Goal: Task Accomplishment & Management: Complete application form

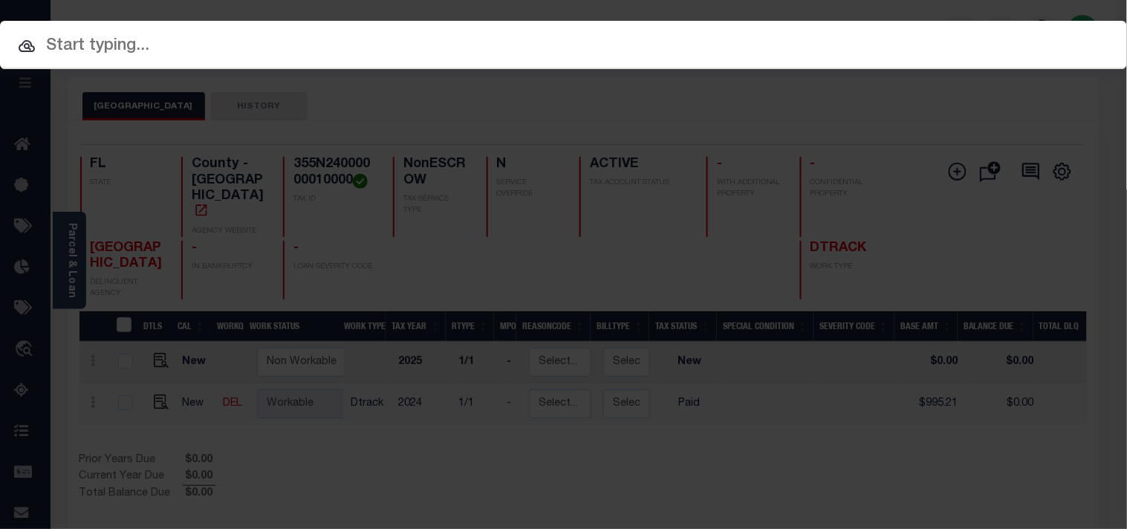
click at [910, 34] on input "text" at bounding box center [563, 46] width 1127 height 26
paste input "1340004615"
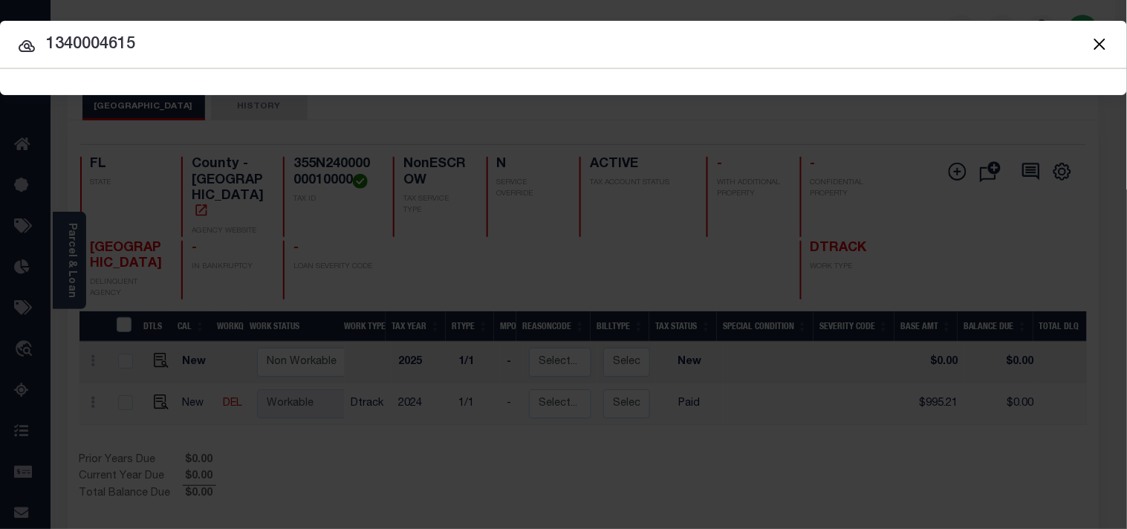
type input "1340004615"
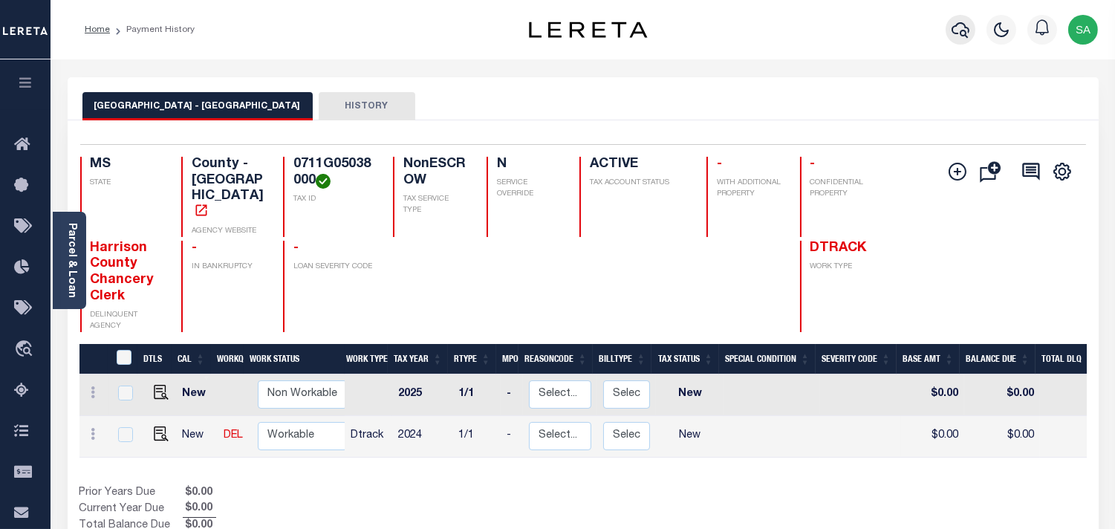
click at [955, 28] on icon "button" at bounding box center [961, 30] width 18 height 18
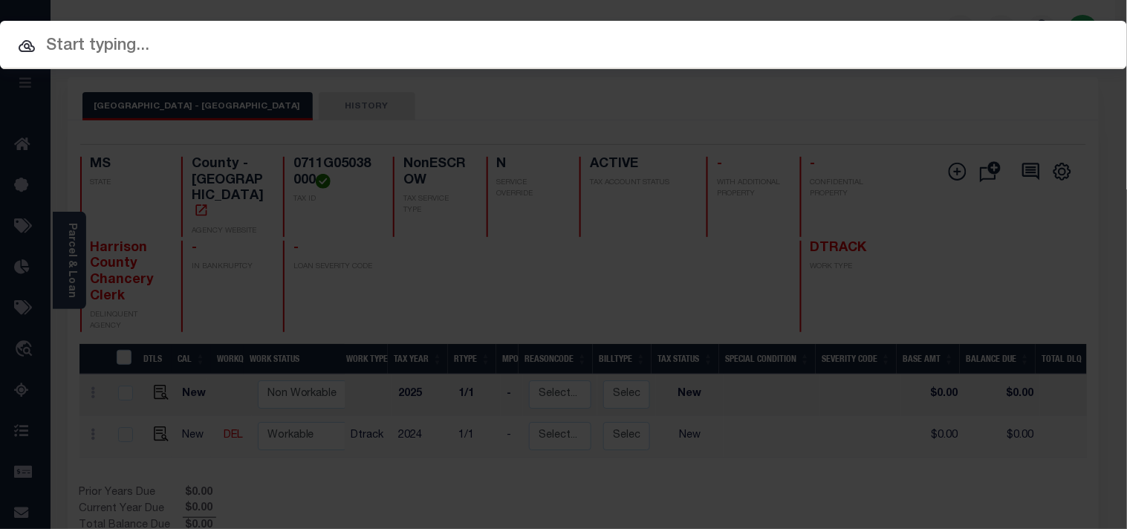
click at [894, 33] on input "text" at bounding box center [563, 46] width 1127 height 26
paste input "1070004677"
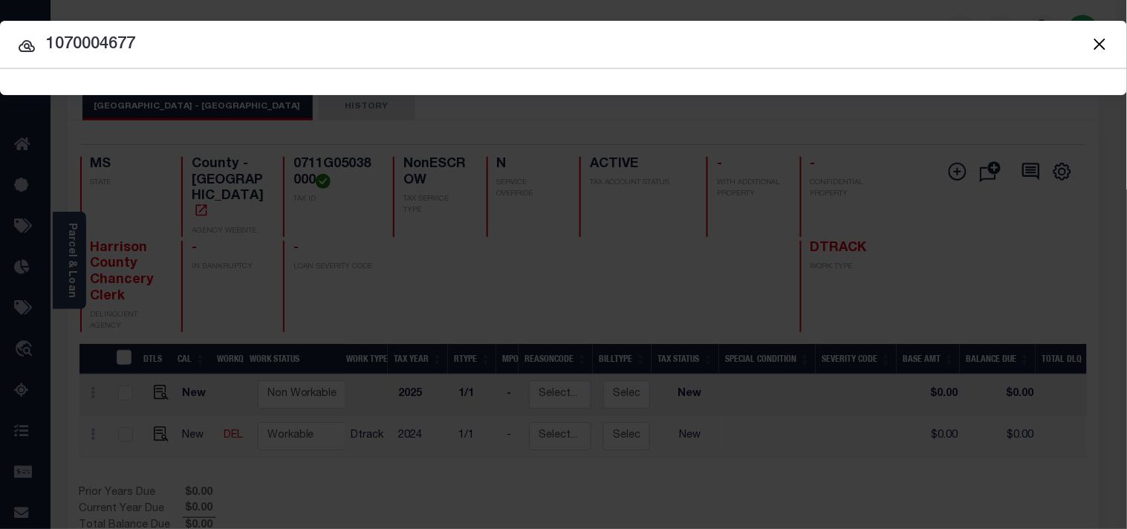
type input "1070004677"
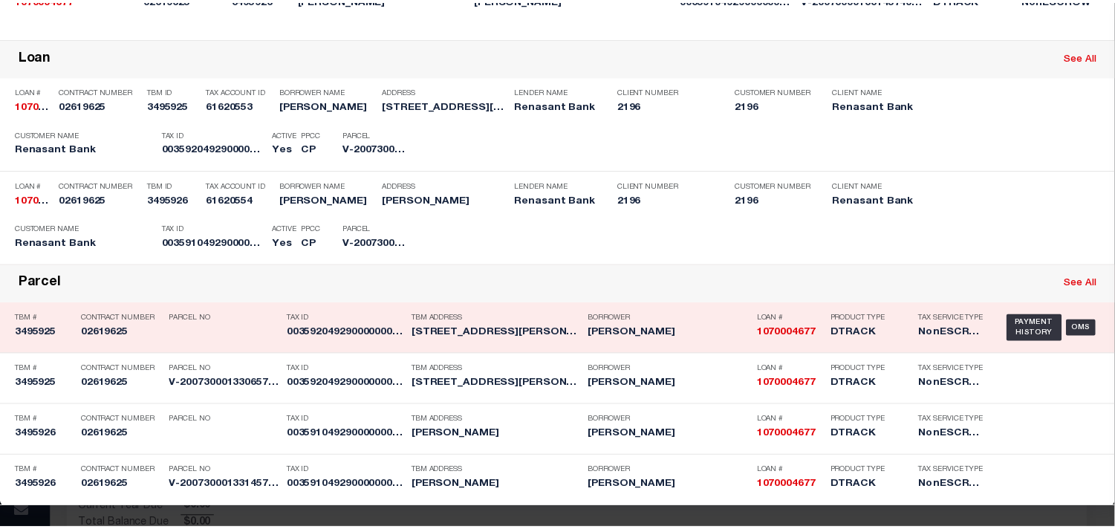
scroll to position [256, 0]
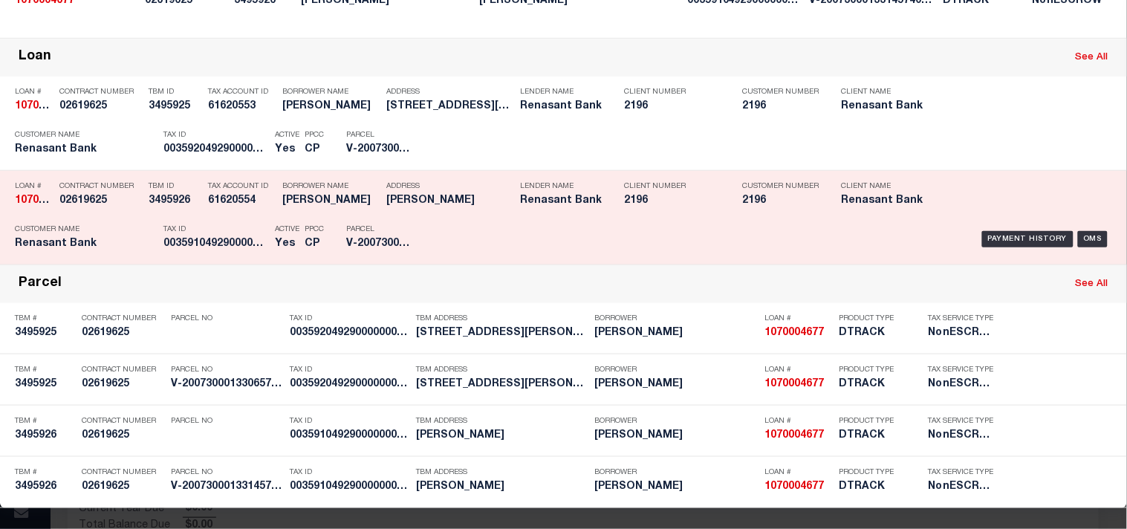
click at [481, 259] on div "Payment History OMS" at bounding box center [773, 239] width 677 height 43
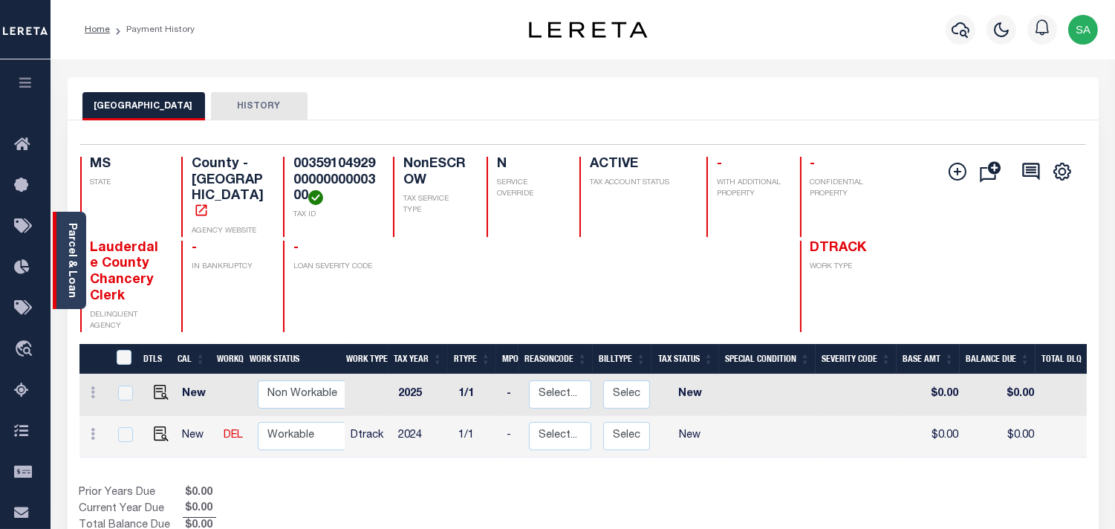
click at [71, 270] on link "Parcel & Loan" at bounding box center [71, 260] width 10 height 75
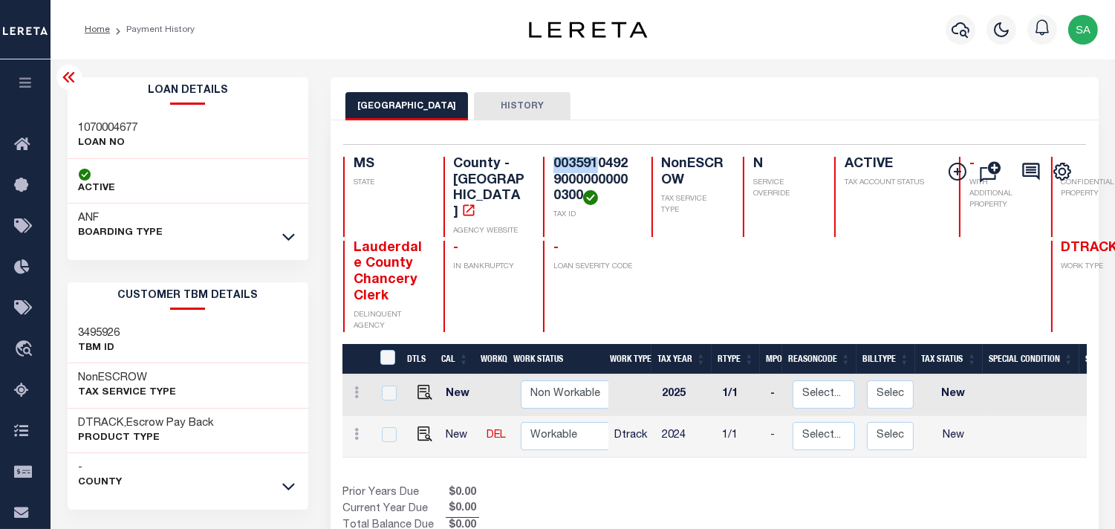
drag, startPoint x: 535, startPoint y: 163, endPoint x: 574, endPoint y: 165, distance: 38.7
click at [574, 165] on h4 "003591049290000000000300" at bounding box center [593, 181] width 80 height 48
click at [421, 426] on img "" at bounding box center [425, 433] width 15 height 15
checkbox input "true"
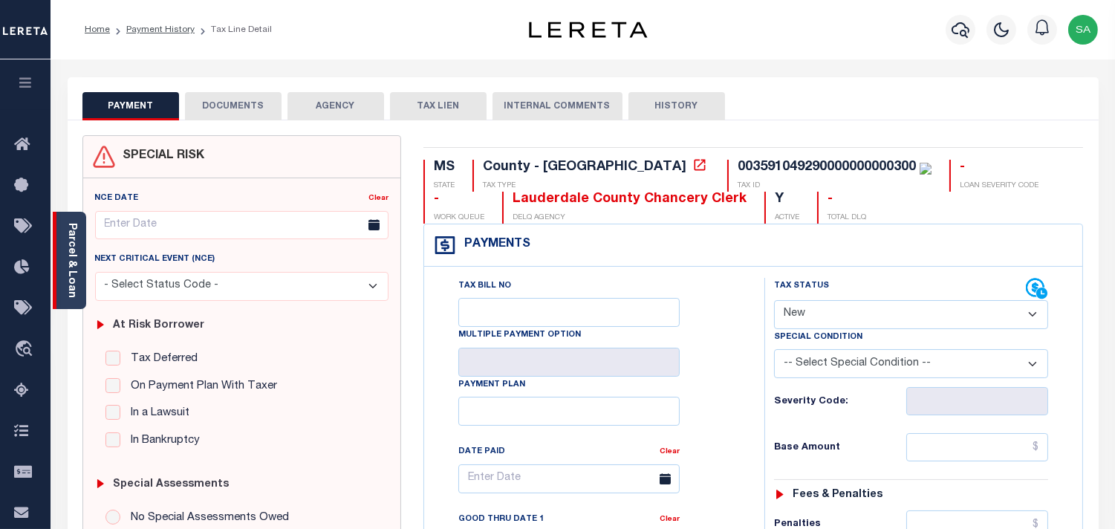
click at [78, 255] on div "Parcel & Loan" at bounding box center [69, 260] width 33 height 97
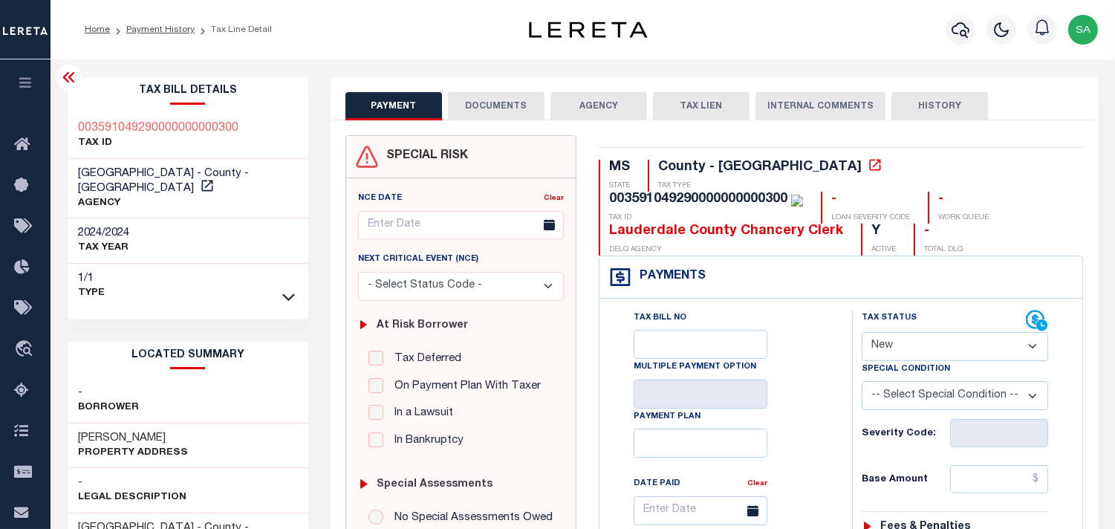
drag, startPoint x: 932, startPoint y: 340, endPoint x: 929, endPoint y: 358, distance: 18.1
click at [932, 340] on select "- Select Status Code - Open Due/Unpaid Paid Incomplete No Tax Due Internal Refu…" at bounding box center [955, 346] width 186 height 29
select select "PYD"
click at [862, 333] on select "- Select Status Code - Open Due/Unpaid Paid Incomplete No Tax Due Internal Refu…" at bounding box center [955, 346] width 186 height 29
type input "[DATE]"
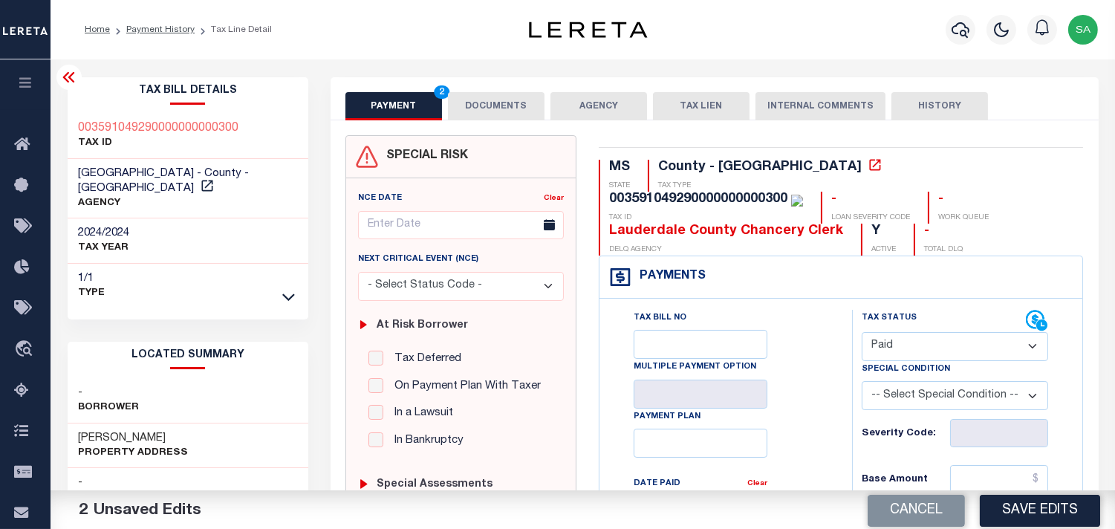
scroll to position [412, 0]
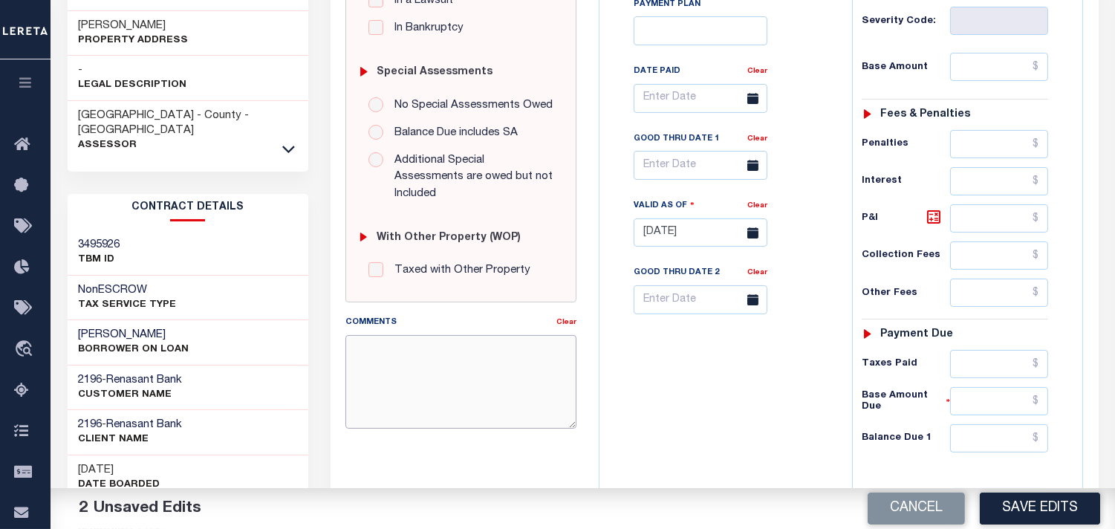
click at [486, 386] on textarea "Comments" at bounding box center [460, 382] width 231 height 94
paste textarea "Information taken verbally from [PERSON_NAME]."
type textarea "Information taken verbally from Cheryl."
click at [1016, 450] on input "text" at bounding box center [999, 438] width 98 height 28
type input "$0.00"
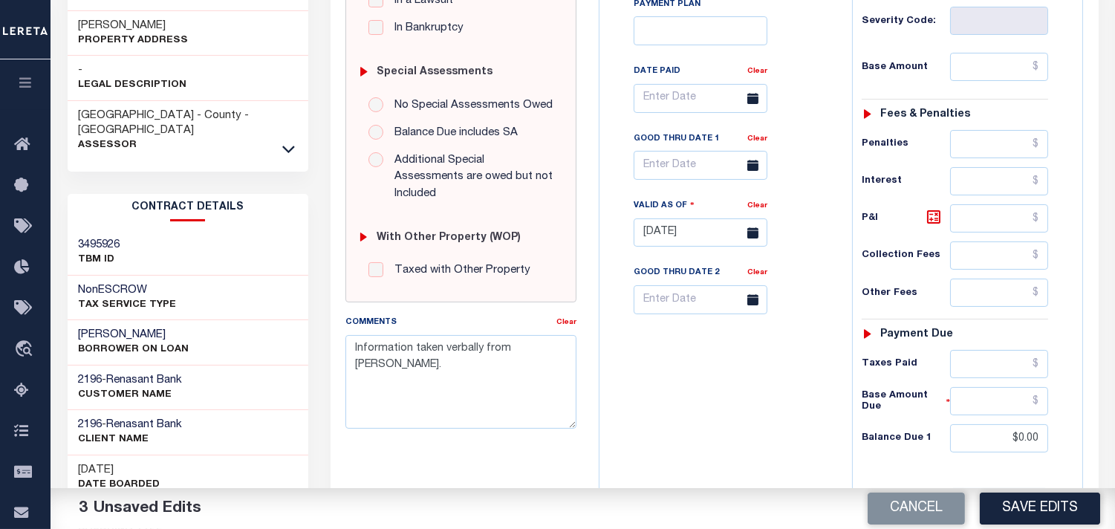
click at [731, 420] on div "Tax Bill No Multiple Payment Option Payment Plan Clear" at bounding box center [722, 225] width 238 height 656
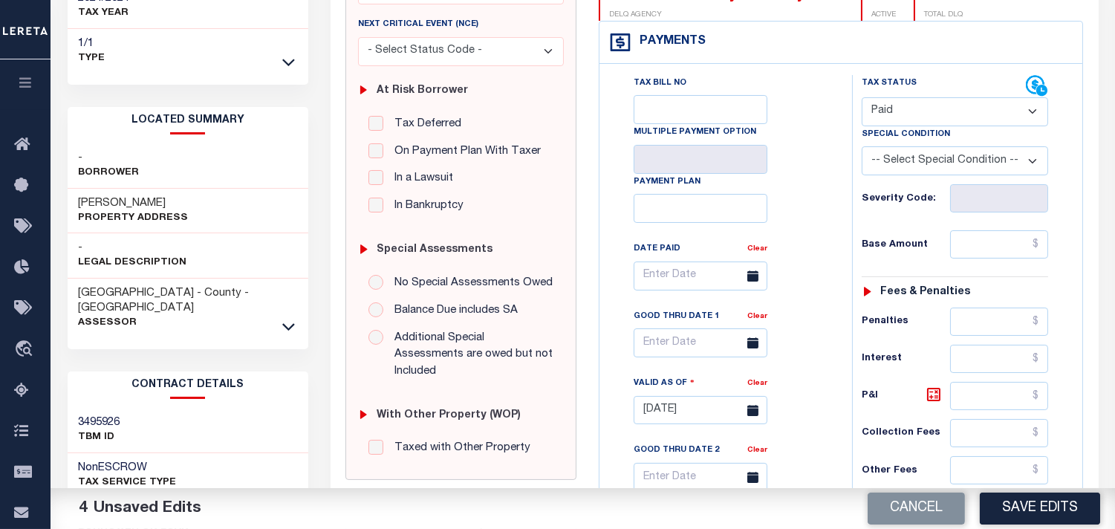
scroll to position [0, 0]
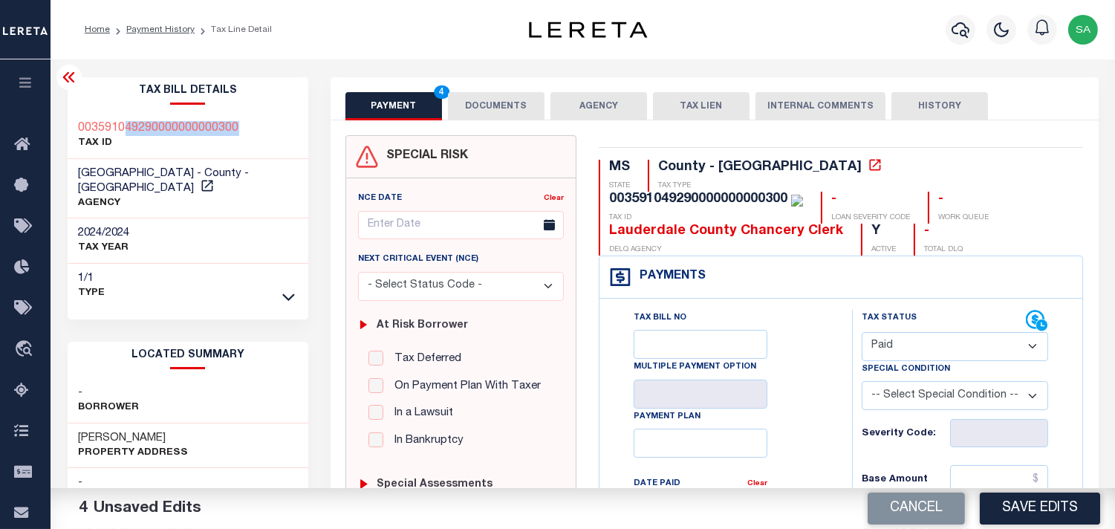
drag, startPoint x: 273, startPoint y: 127, endPoint x: 126, endPoint y: 128, distance: 146.4
click at [126, 128] on div "003591049290000000000300 TAX ID" at bounding box center [188, 136] width 241 height 45
click at [263, 129] on div "003591049290000000000300 TAX ID" at bounding box center [188, 136] width 241 height 45
drag, startPoint x: 262, startPoint y: 126, endPoint x: 117, endPoint y: 132, distance: 145.0
click at [117, 132] on div "003591049290000000000300 TAX ID" at bounding box center [188, 136] width 241 height 45
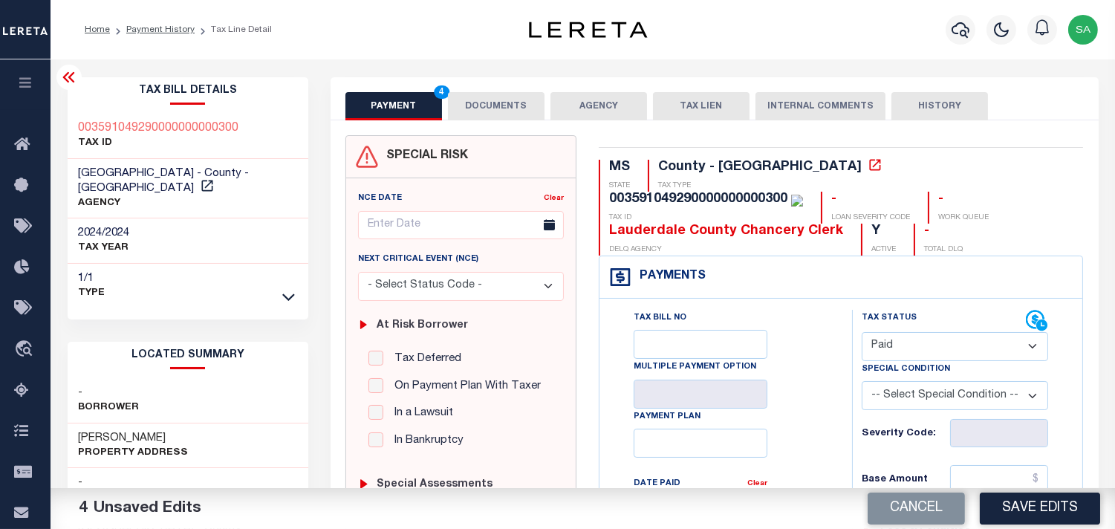
click at [818, 388] on div "Tax Bill No Multiple Payment Option Payment Plan Clear" at bounding box center [721, 518] width 215 height 417
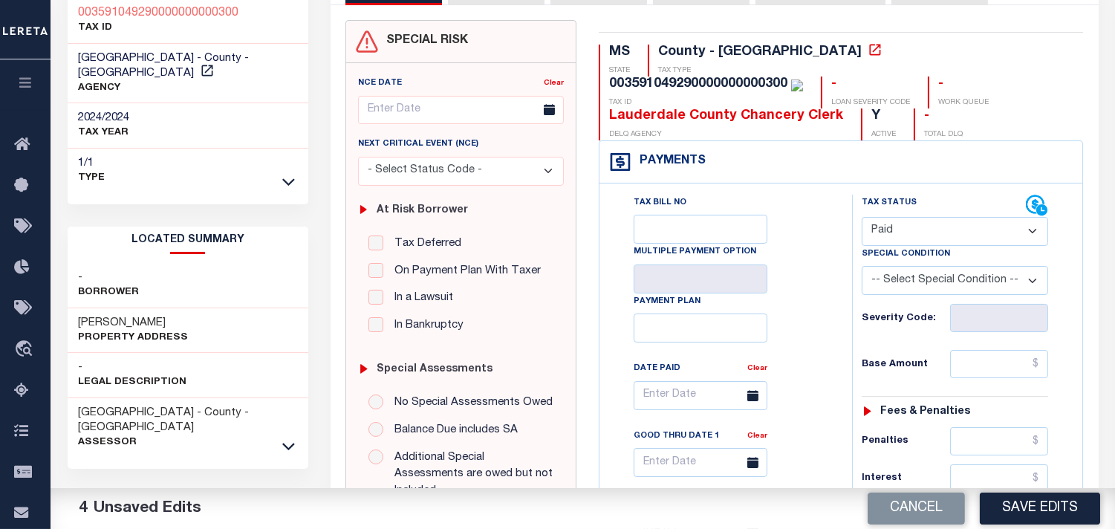
scroll to position [412, 0]
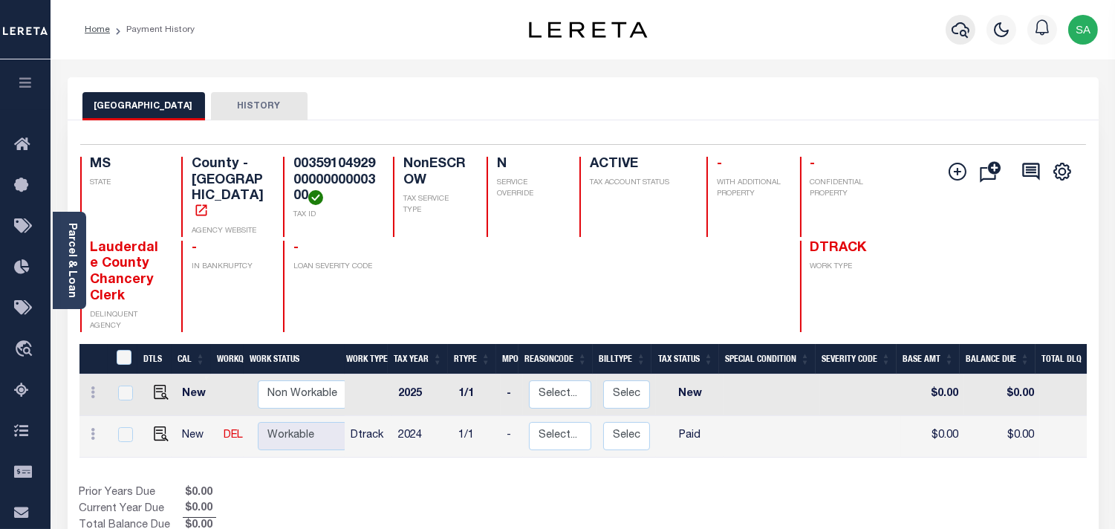
click at [961, 30] on icon "button" at bounding box center [961, 30] width 18 height 18
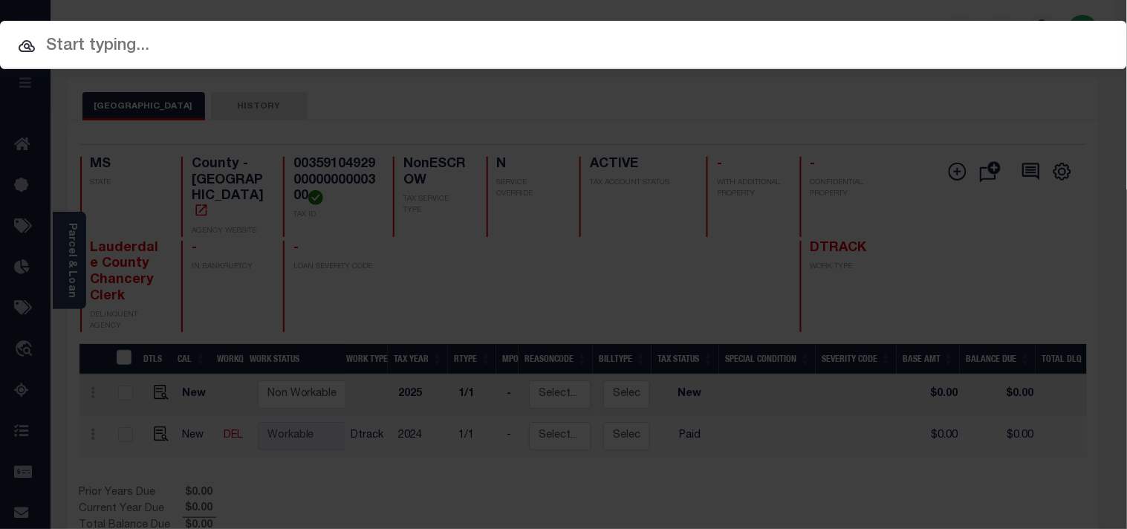
click at [889, 31] on div "Include Loans TBM Customers Borrowers Payments (Lender Non-Disb) Payments (Lend…" at bounding box center [563, 45] width 1127 height 48
paste input "1070004677"
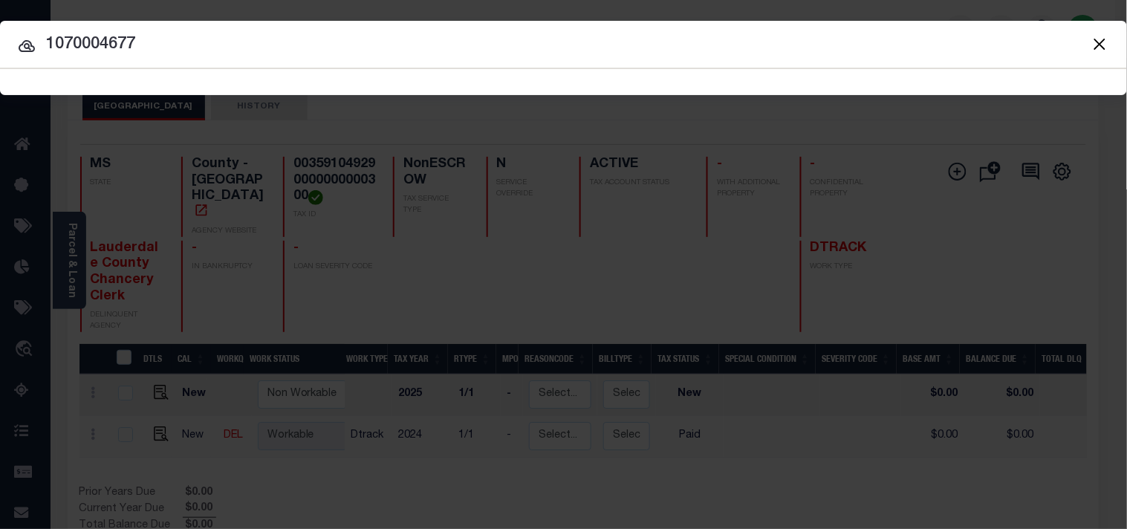
type input "1070004677"
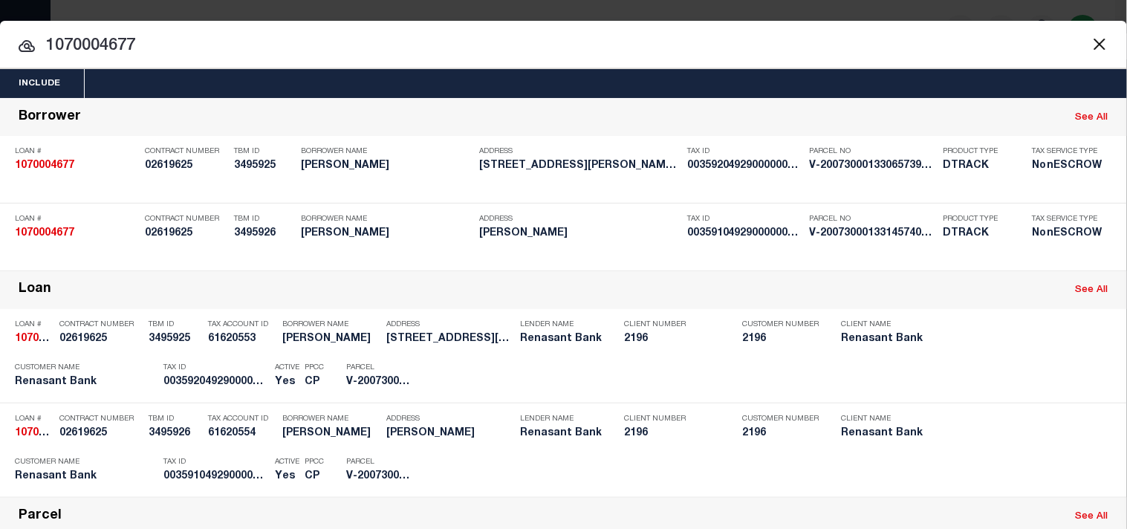
click at [1090, 45] on button "Close" at bounding box center [1099, 43] width 19 height 19
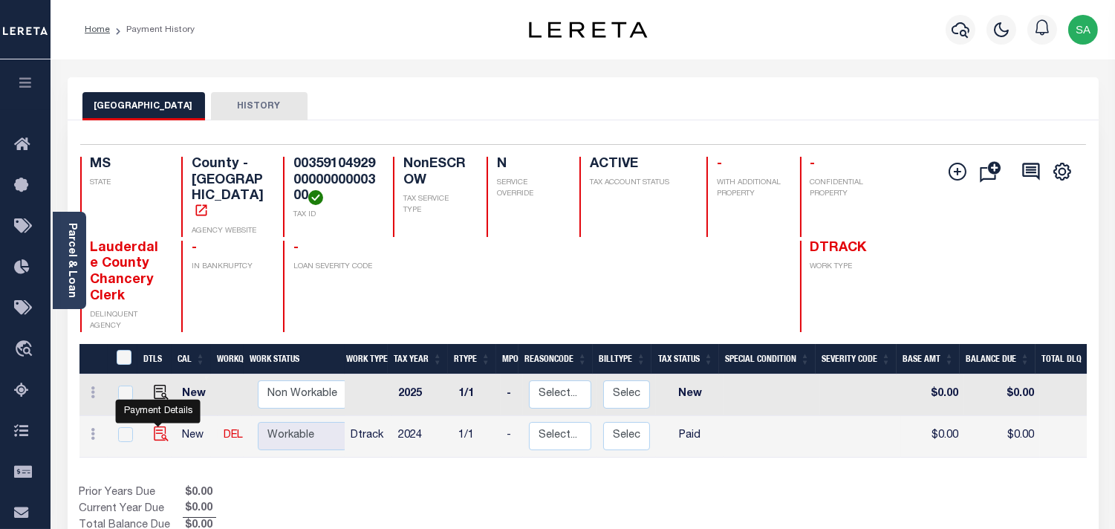
click at [159, 426] on img "" at bounding box center [161, 433] width 15 height 15
checkbox input "true"
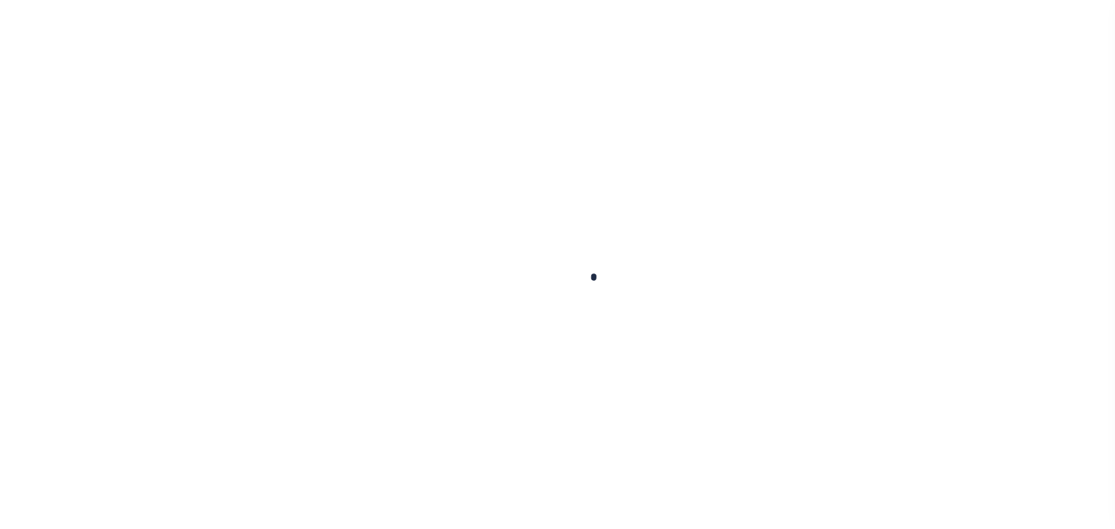
checkbox input "false"
type textarea "Information taken verbally from [PERSON_NAME]."
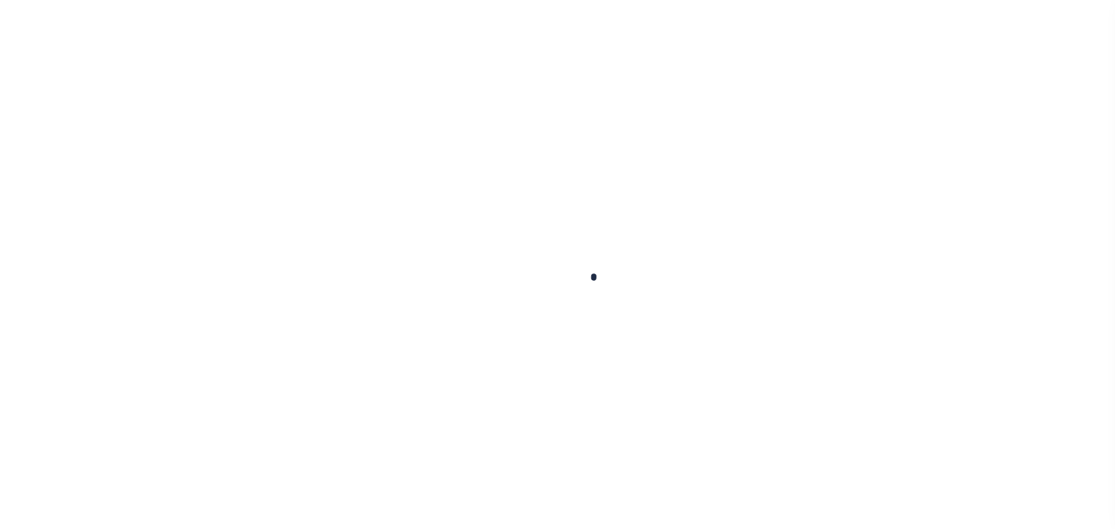
type input "[DATE]"
select select "PYD"
type input "$0"
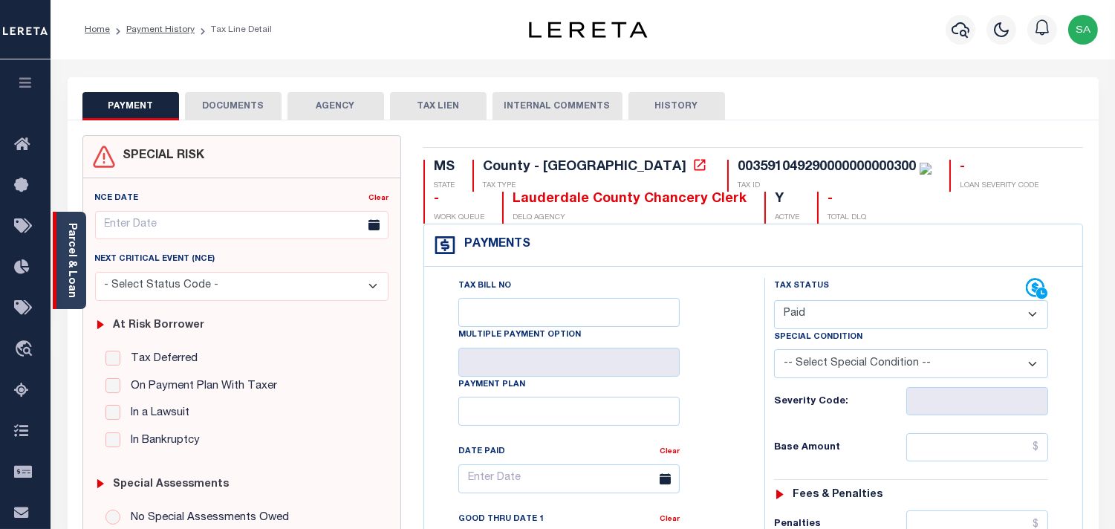
click at [67, 276] on link "Parcel & Loan" at bounding box center [71, 260] width 10 height 75
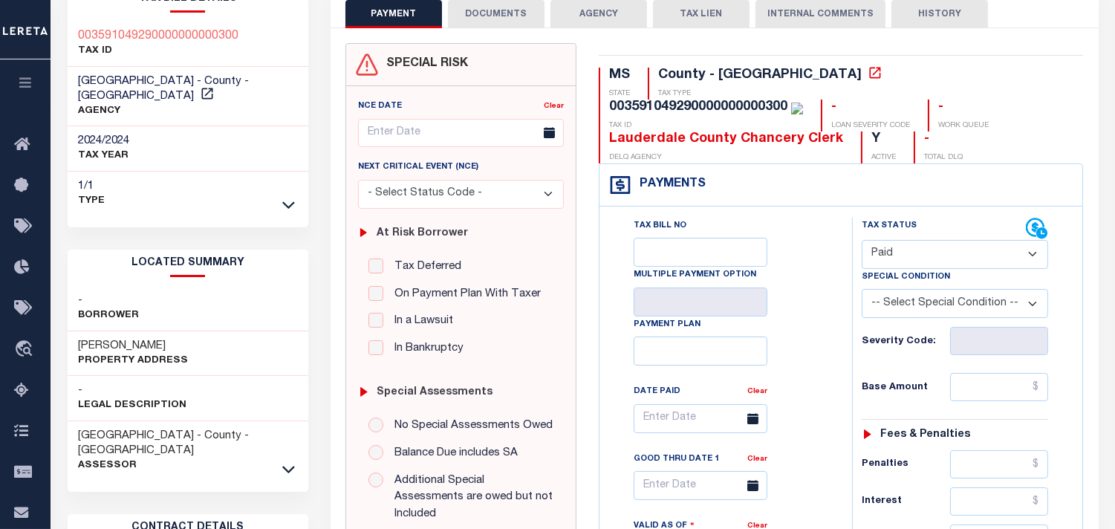
scroll to position [82, 0]
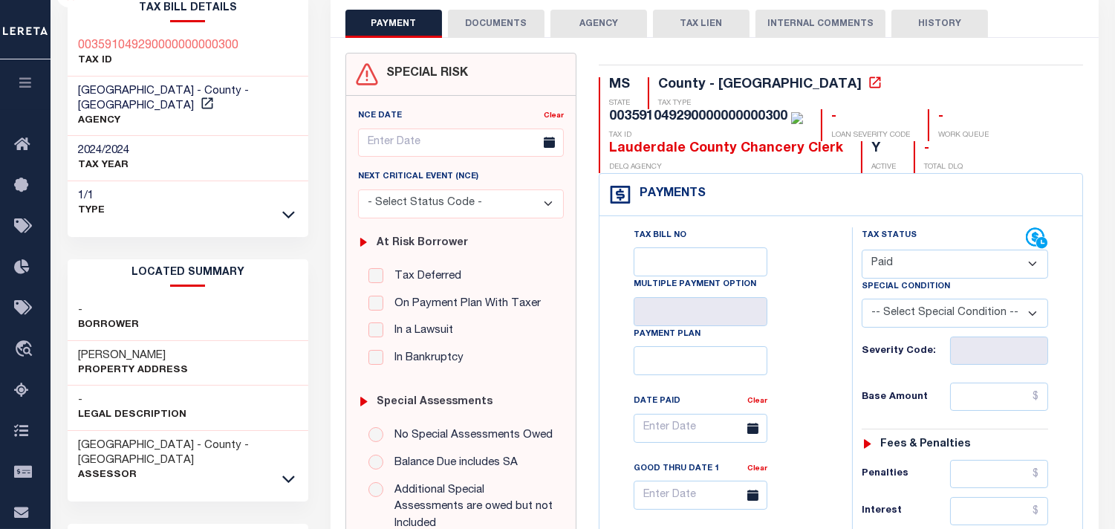
click at [931, 257] on select "- Select Status Code - Open Due/Unpaid Paid Incomplete No Tax Due Internal Refu…" at bounding box center [955, 264] width 186 height 29
select select "NTX"
click at [862, 250] on select "- Select Status Code - Open Due/Unpaid Paid Incomplete No Tax Due Internal Refu…" at bounding box center [955, 264] width 186 height 29
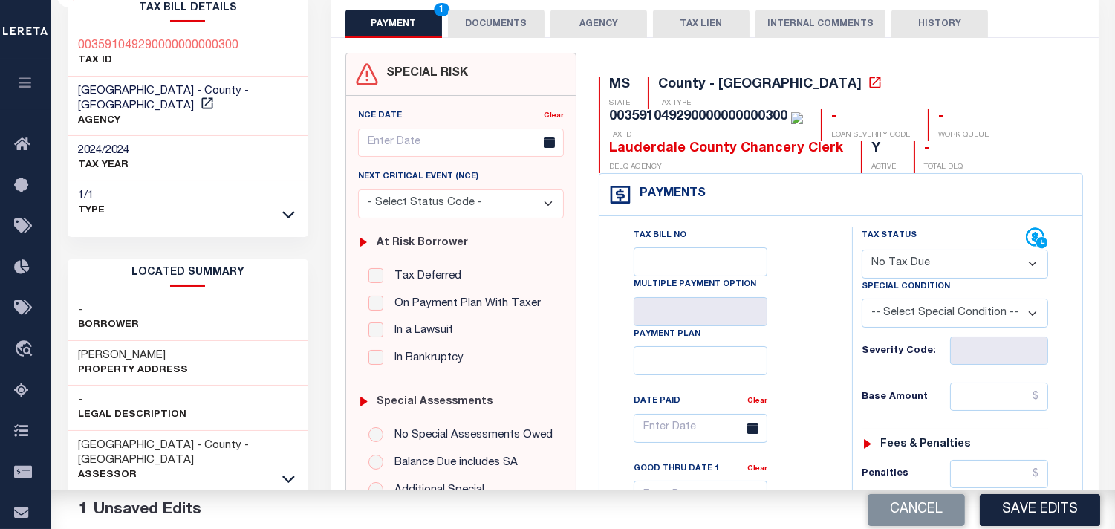
click at [901, 305] on select "-- Select Special Condition -- 3RD PARTY TAX LIEN AGENCY TAX LIEN (A.K.A Inside…" at bounding box center [955, 313] width 186 height 29
select select "5"
click at [862, 300] on select "-- Select Special Condition -- 3RD PARTY TAX LIEN AGENCY TAX LIEN (A.K.A Inside…" at bounding box center [955, 313] width 186 height 29
click at [805, 374] on div "Tax Bill No Multiple Payment Option Payment Plan Clear" at bounding box center [721, 435] width 215 height 417
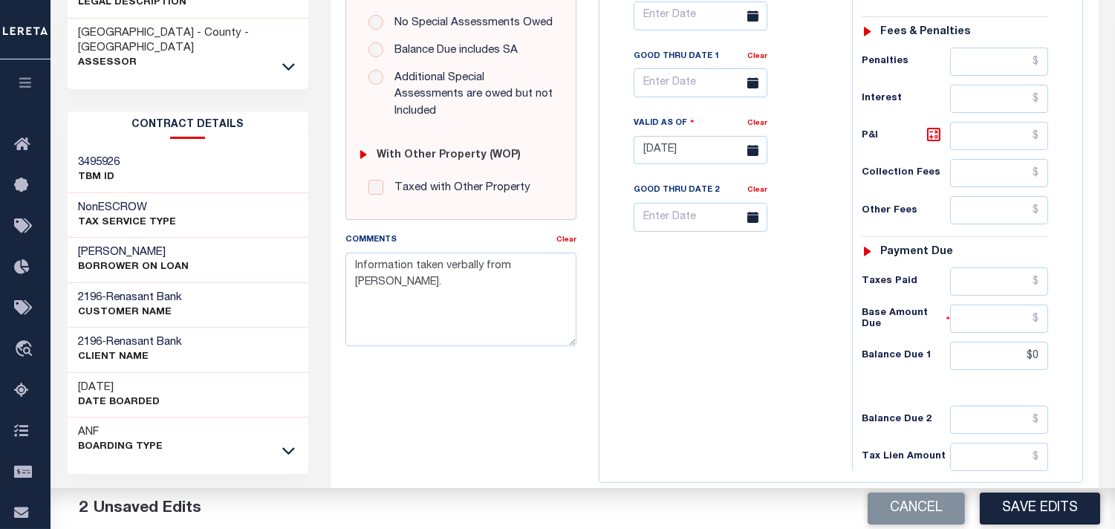
scroll to position [577, 0]
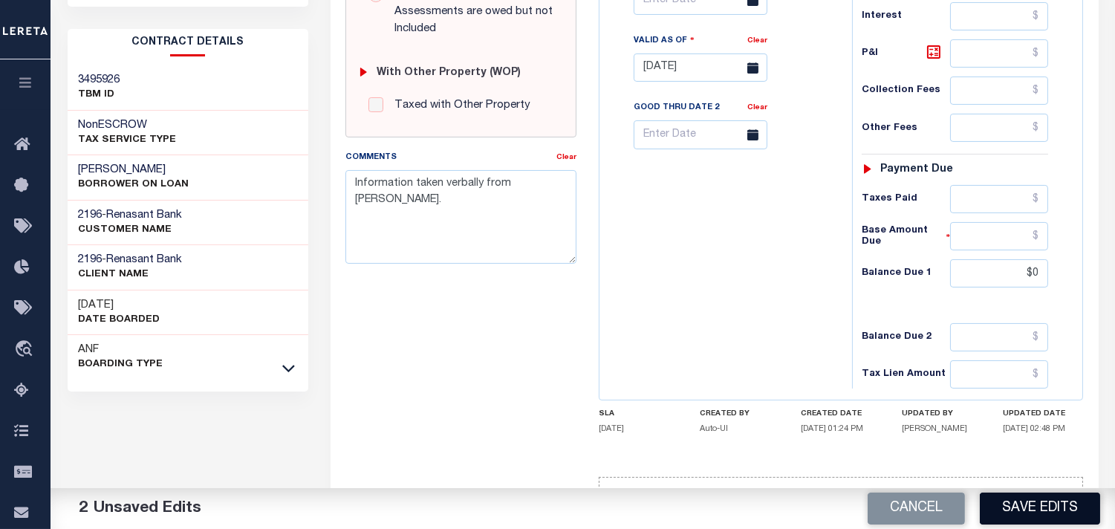
click at [1059, 509] on button "Save Edits" at bounding box center [1040, 509] width 120 height 32
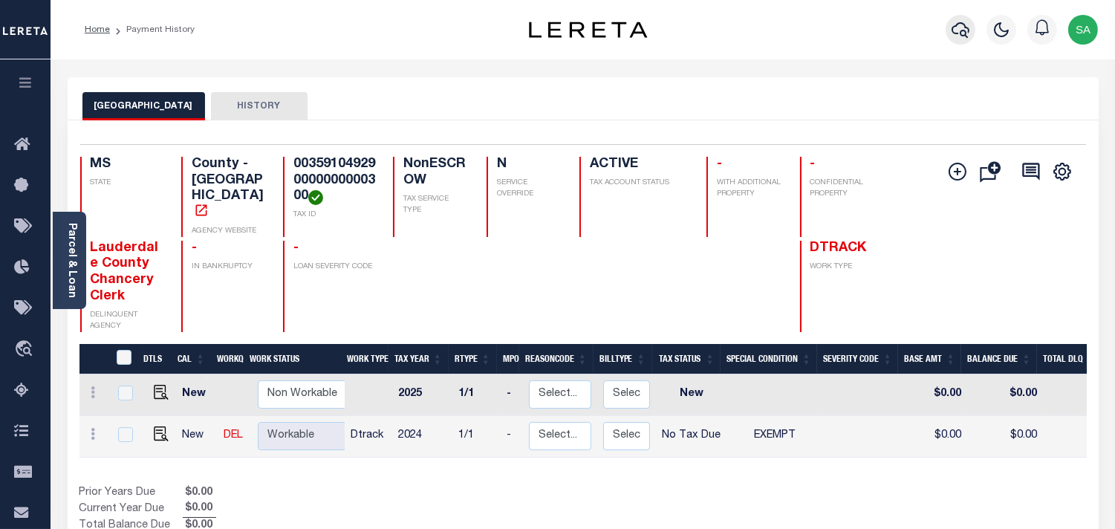
click at [959, 40] on button "button" at bounding box center [961, 30] width 30 height 30
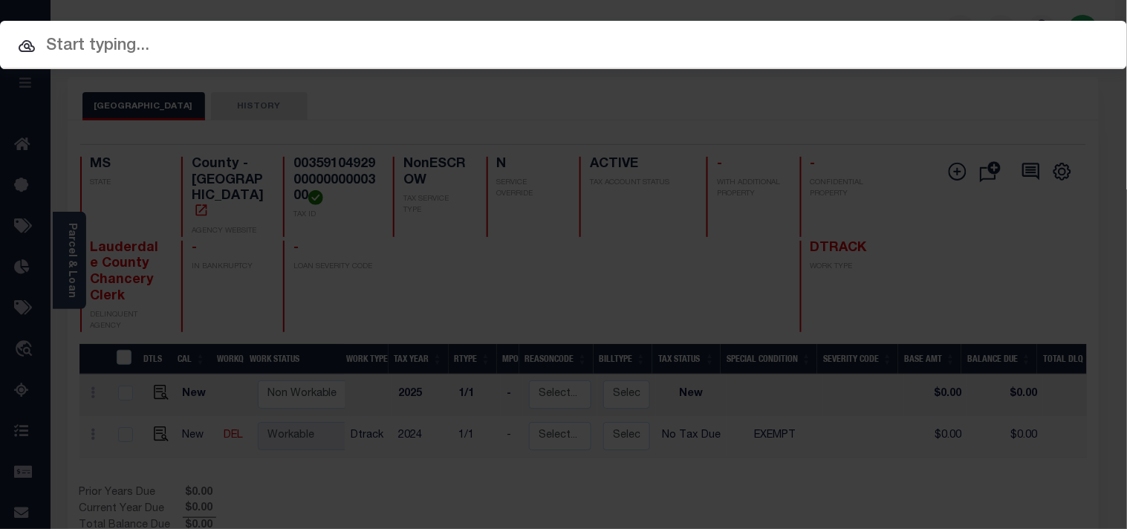
click at [849, 43] on div "Include Loans TBM Customers Borrowers Payments (Lender Non-Disb) Payments (Lend…" at bounding box center [563, 45] width 1127 height 48
paste input "1070004677"
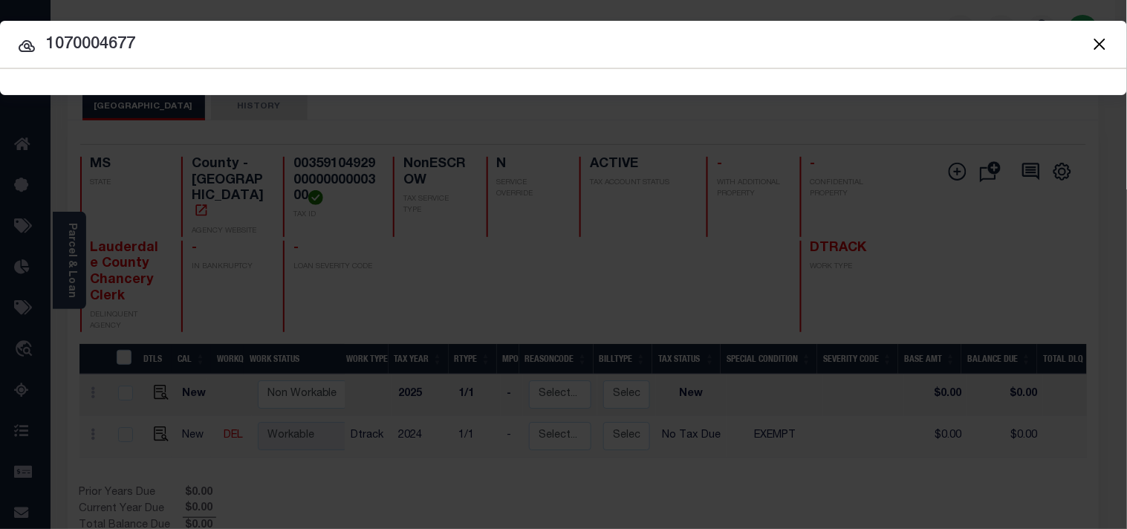
type input "1070004677"
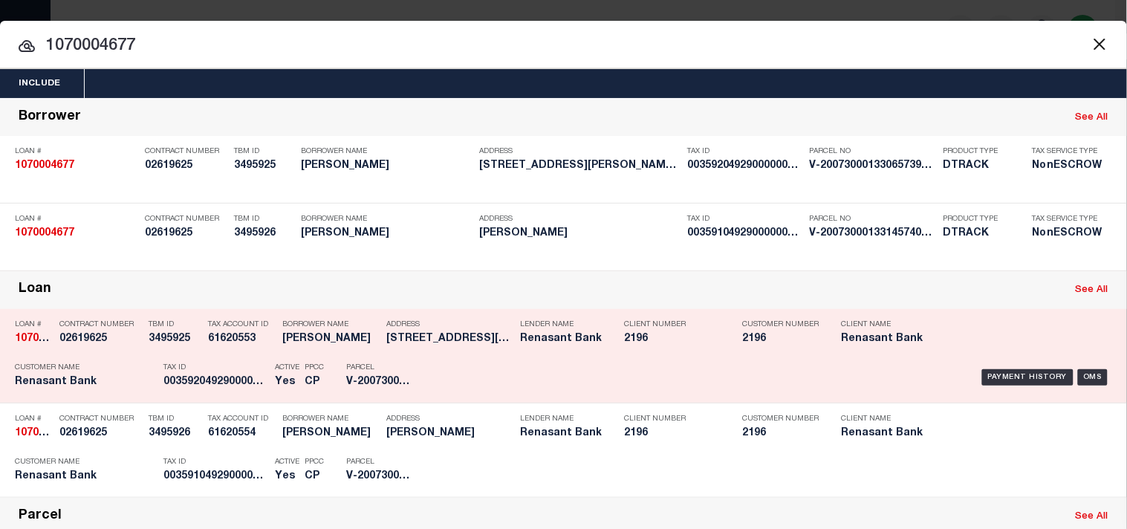
click at [233, 372] on p "Tax ID" at bounding box center [215, 367] width 104 height 9
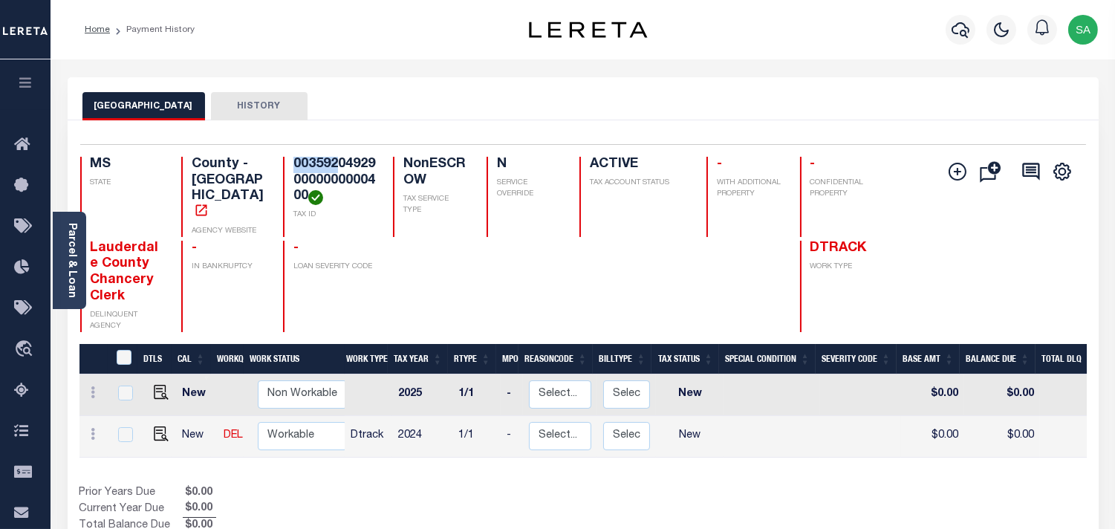
drag, startPoint x: 335, startPoint y: 161, endPoint x: 292, endPoint y: 165, distance: 43.3
click at [293, 165] on h4 "003592049290000000000400" at bounding box center [334, 181] width 82 height 48
copy h4 "003592"
click at [305, 172] on h4 "003592049290000000000400" at bounding box center [334, 181] width 82 height 48
drag, startPoint x: 293, startPoint y: 164, endPoint x: 305, endPoint y: 191, distance: 29.0
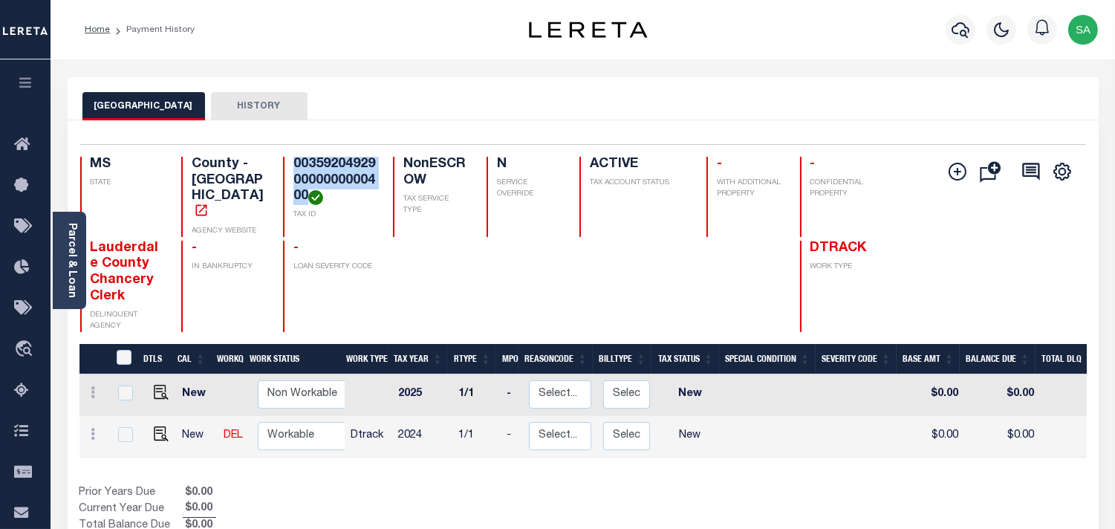
click at [305, 191] on h4 "003592049290000000000400" at bounding box center [334, 181] width 82 height 48
copy h4 "003592049290000000000400"
click at [155, 426] on img "" at bounding box center [161, 433] width 15 height 15
checkbox input "true"
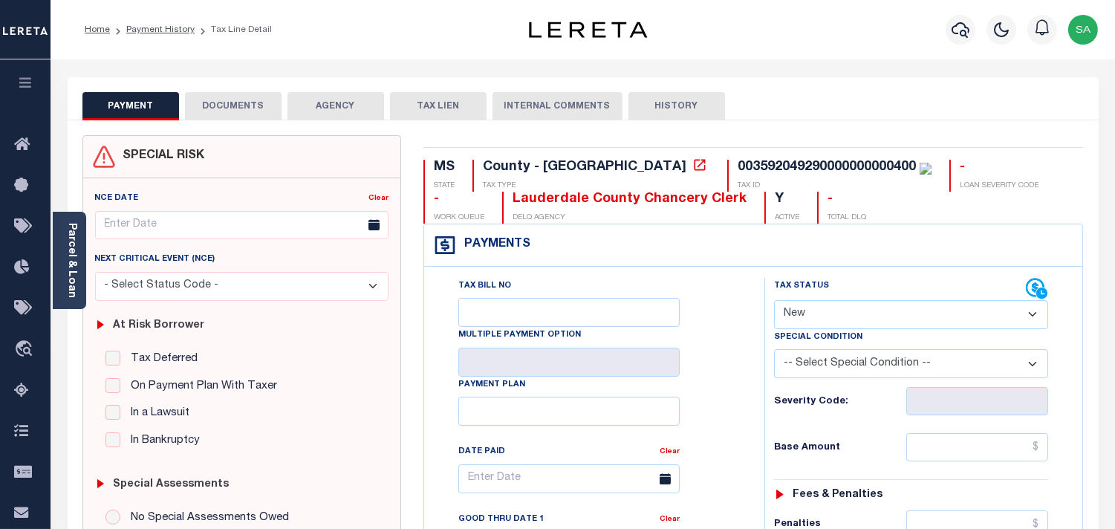
click at [836, 322] on select "- Select Status Code - Open Due/Unpaid Paid Incomplete No Tax Due Internal Refu…" at bounding box center [911, 314] width 274 height 29
select select "INC"
click at [774, 301] on select "- Select Status Code - Open Due/Unpaid Paid Incomplete No Tax Due Internal Refu…" at bounding box center [911, 314] width 274 height 29
type input "[DATE]"
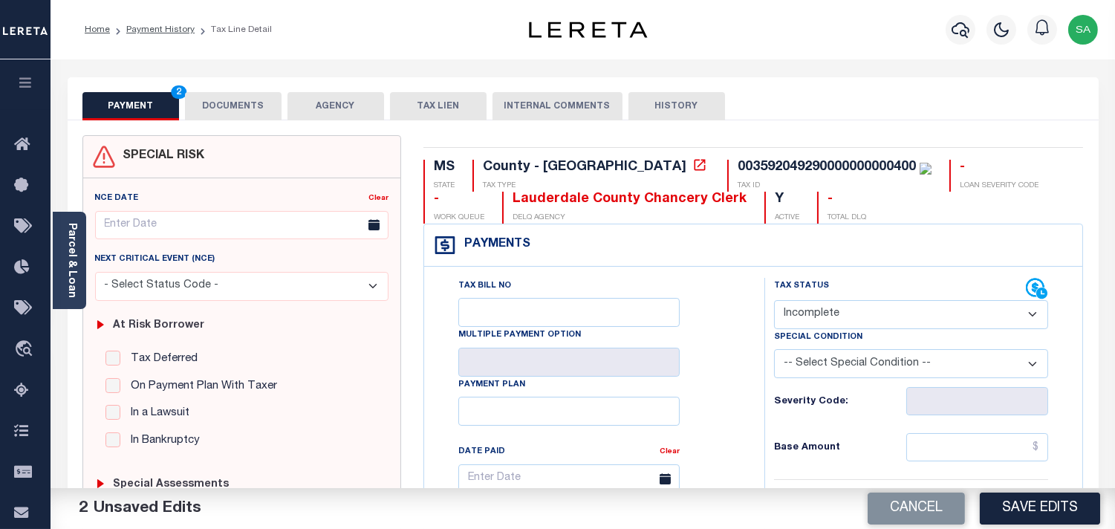
drag, startPoint x: 819, startPoint y: 308, endPoint x: 819, endPoint y: 328, distance: 20.8
click at [819, 308] on select "- Select Status Code - Open Due/Unpaid Paid Incomplete No Tax Due Internal Refu…" at bounding box center [911, 314] width 274 height 29
select select "PYD"
click at [774, 301] on select "- Select Status Code - Open Due/Unpaid Paid Incomplete No Tax Due Internal Refu…" at bounding box center [911, 314] width 274 height 29
click at [62, 267] on div "Parcel & Loan" at bounding box center [69, 260] width 33 height 97
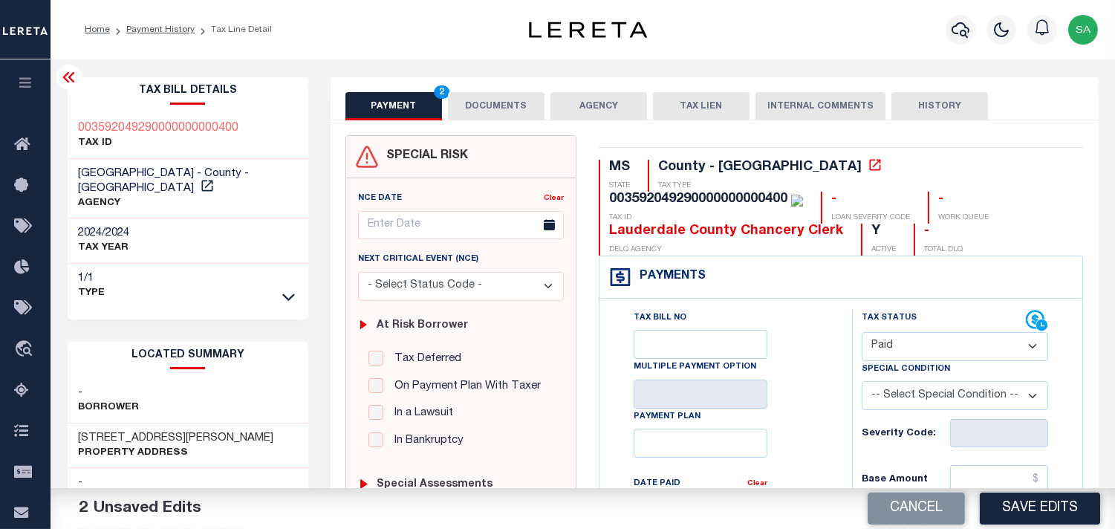
click at [533, 97] on button "DOCUMENTS" at bounding box center [496, 106] width 97 height 28
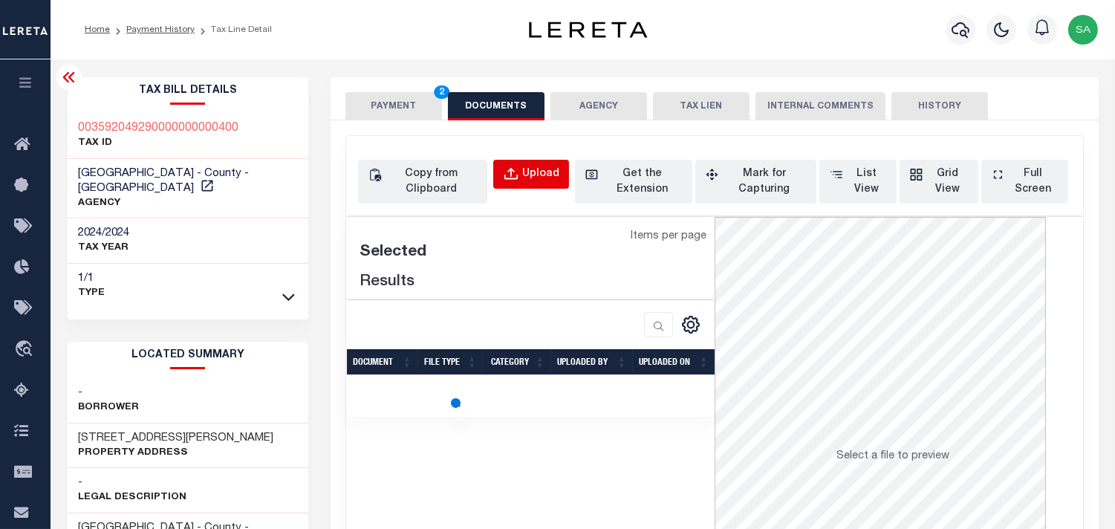
click at [526, 180] on div "Upload" at bounding box center [540, 174] width 37 height 16
select select "POP"
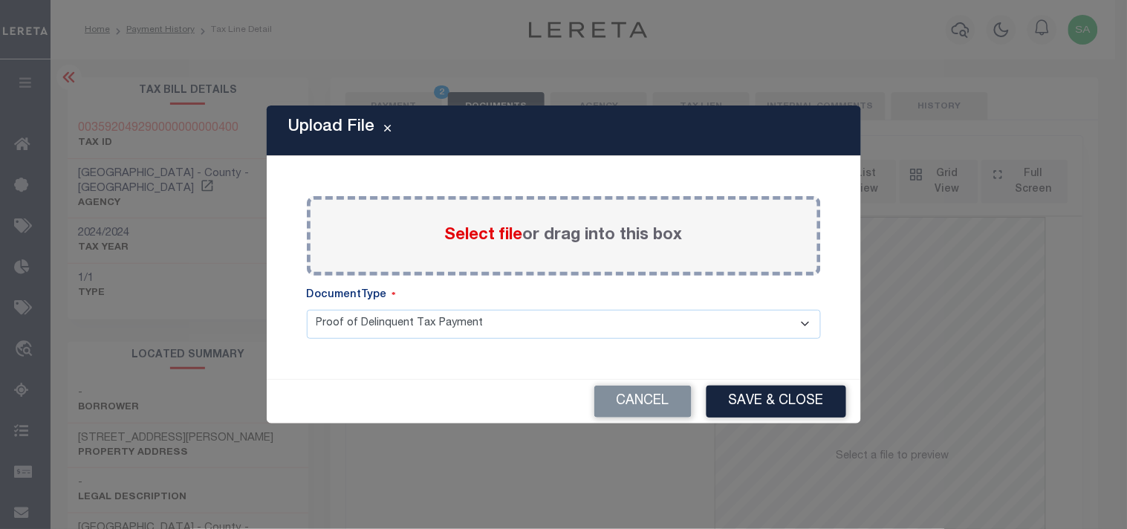
click at [480, 247] on label "Select file or drag into this box" at bounding box center [564, 236] width 238 height 25
click at [0, 0] on input "Select file or drag into this box" at bounding box center [0, 0] width 0 height 0
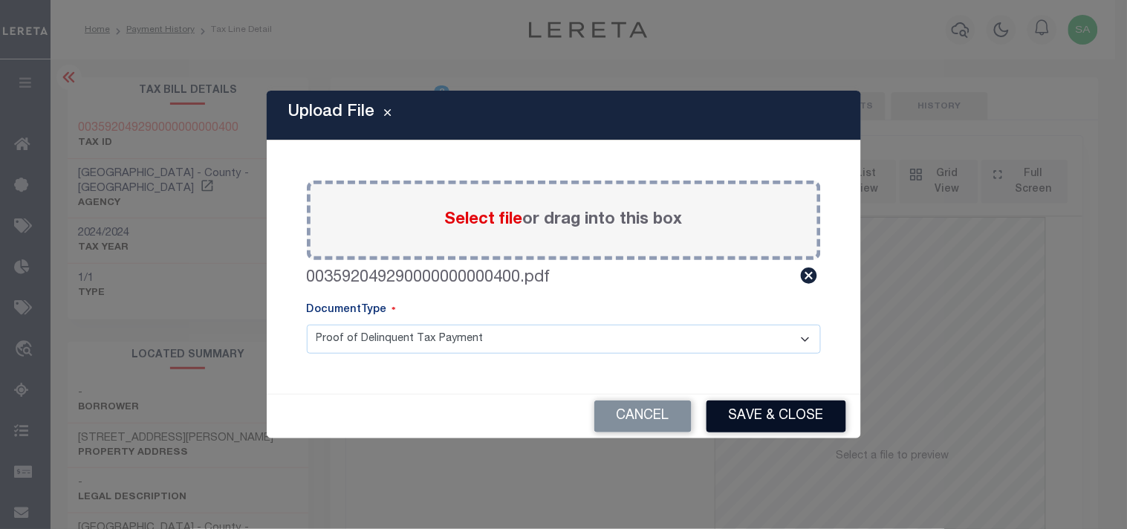
click at [738, 421] on button "Save & Close" at bounding box center [777, 416] width 140 height 32
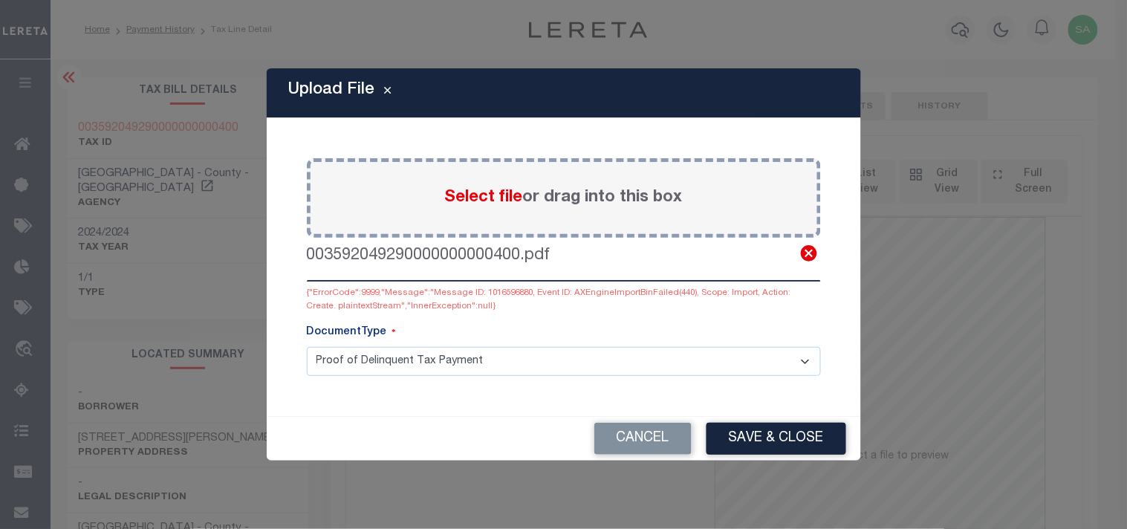
click at [807, 253] on icon at bounding box center [809, 253] width 16 height 16
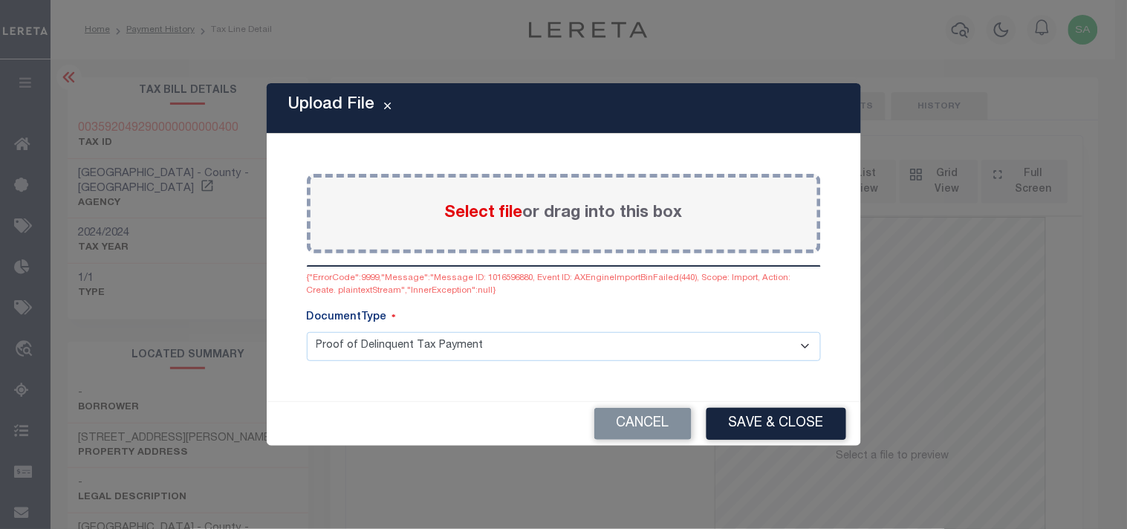
click at [486, 212] on span "Select file" at bounding box center [484, 213] width 78 height 16
click at [0, 0] on input "Select file or drag into this box" at bounding box center [0, 0] width 0 height 0
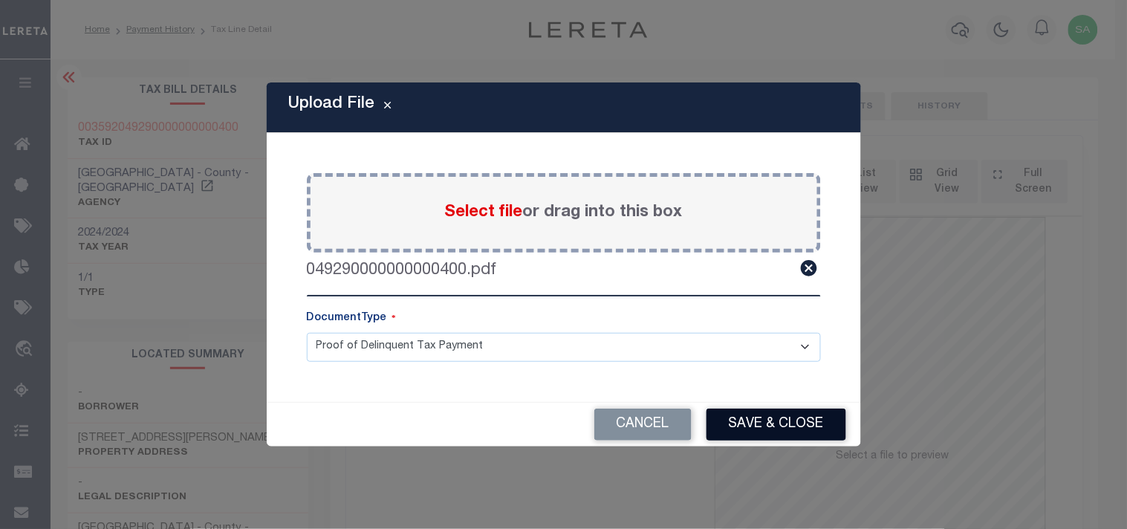
click at [795, 427] on button "Save & Close" at bounding box center [777, 425] width 140 height 32
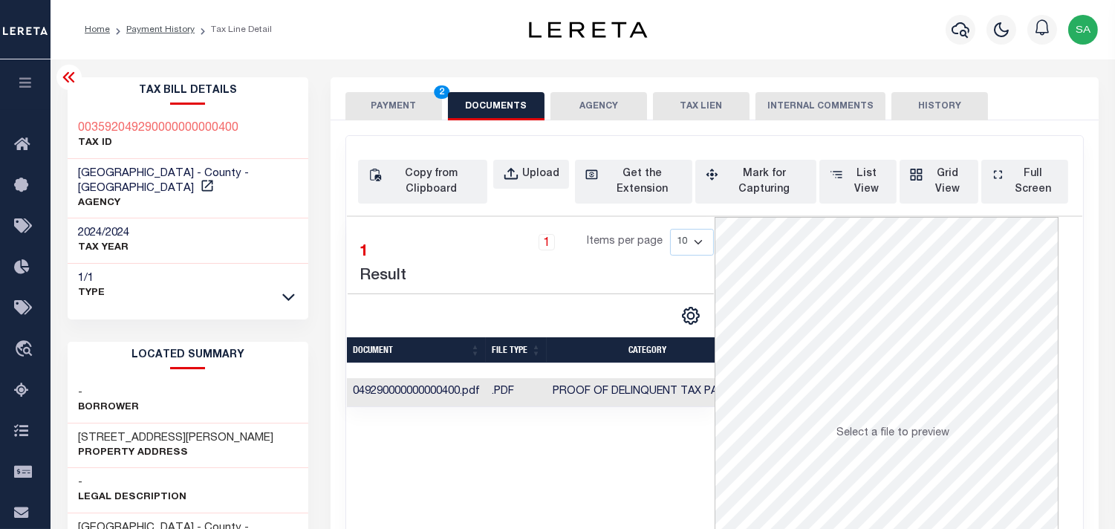
click at [380, 107] on button "PAYMENT 2" at bounding box center [393, 106] width 97 height 28
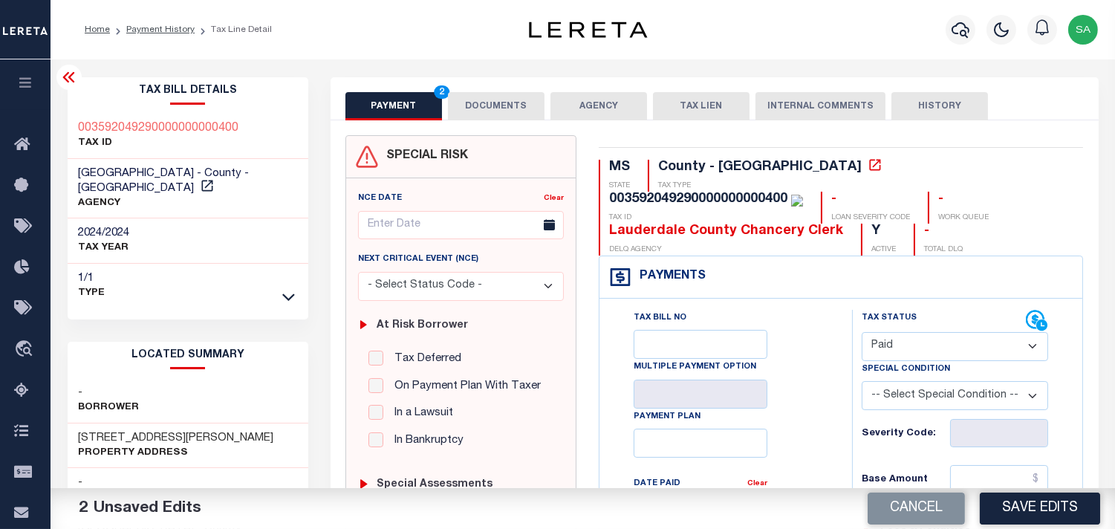
click at [910, 344] on select "- Select Status Code - Open Due/Unpaid Paid Incomplete No Tax Due Internal Refu…" at bounding box center [955, 346] width 186 height 29
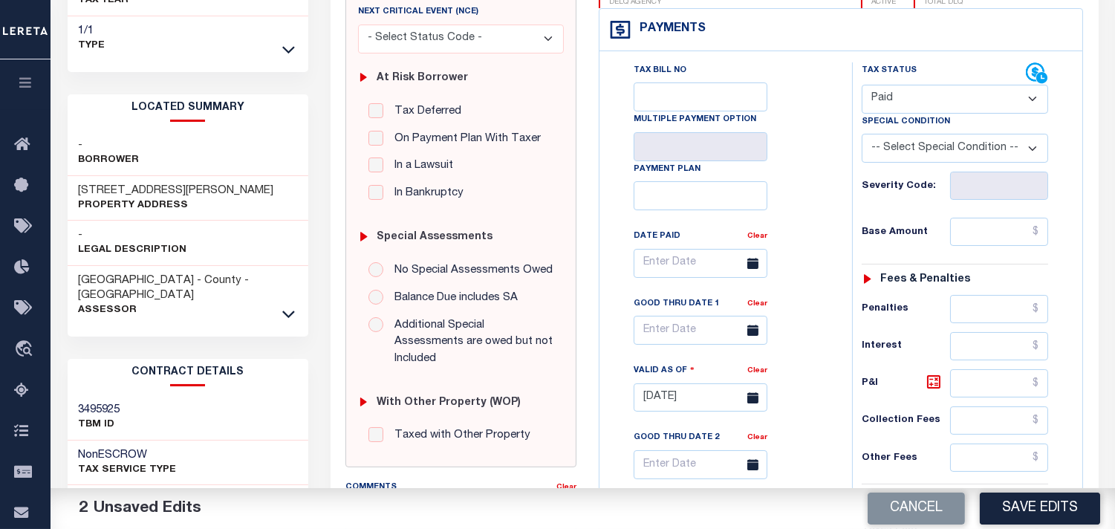
click at [796, 328] on div "Tax Bill No Multiple Payment Option Payment Plan Clear" at bounding box center [721, 270] width 215 height 417
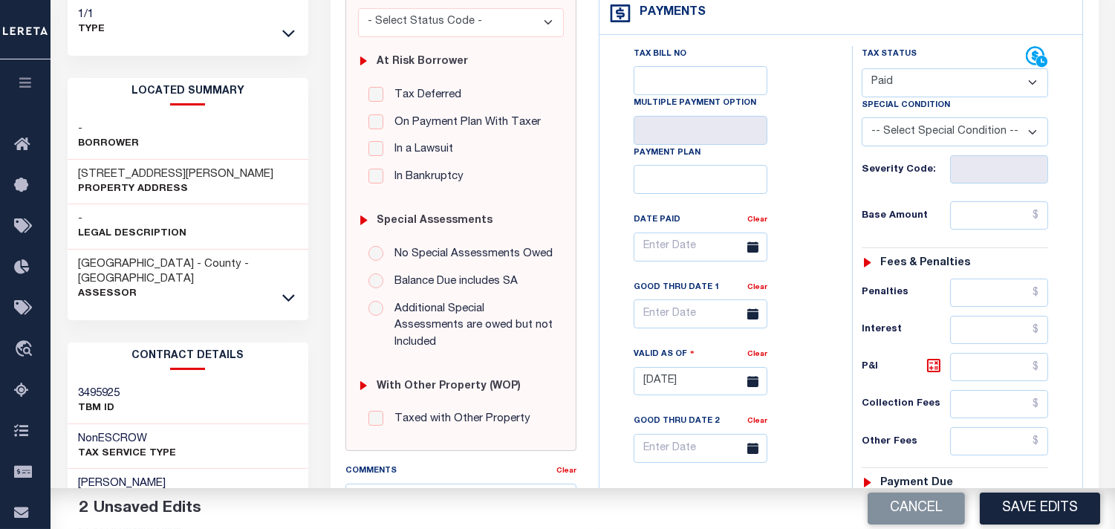
scroll to position [247, 0]
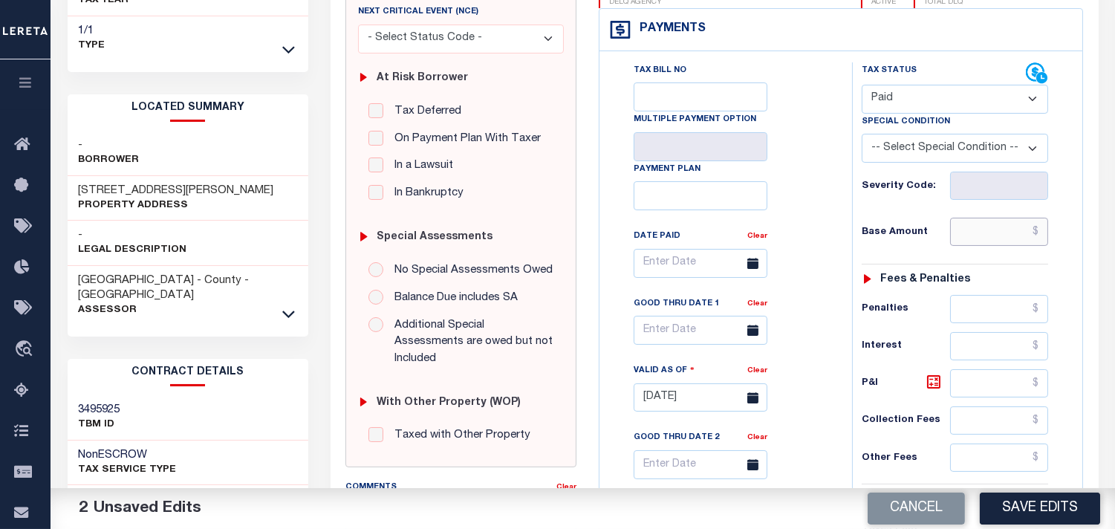
click at [998, 241] on input "text" at bounding box center [999, 232] width 98 height 28
paste input "142.44"
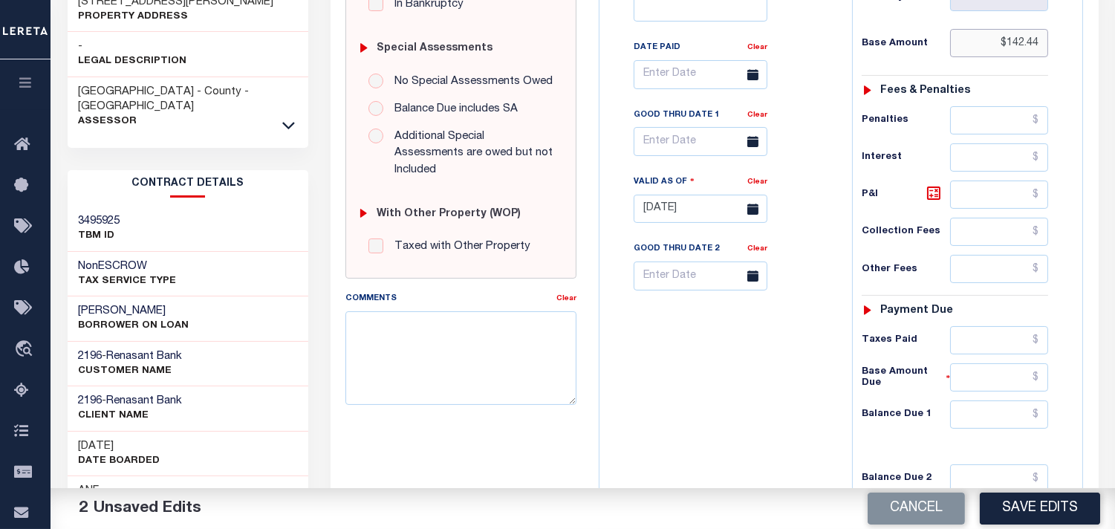
scroll to position [626, 0]
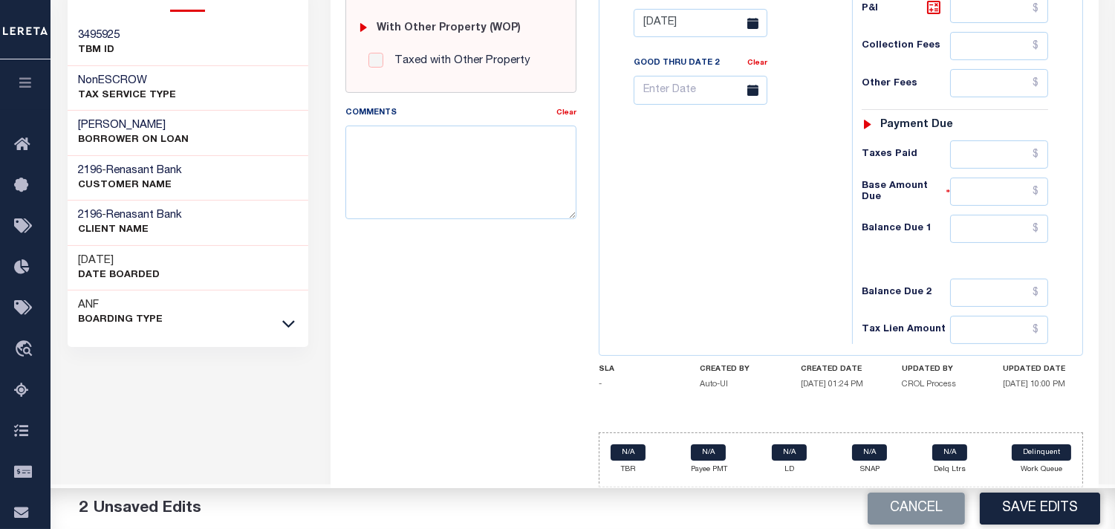
type input "$142.44"
click at [985, 231] on input "text" at bounding box center [999, 229] width 98 height 28
type input "$0.00"
drag, startPoint x: 747, startPoint y: 250, endPoint x: 753, endPoint y: 244, distance: 9.5
click at [747, 250] on div "Tax Bill No Multiple Payment Option Payment Plan Clear" at bounding box center [722, 16] width 238 height 656
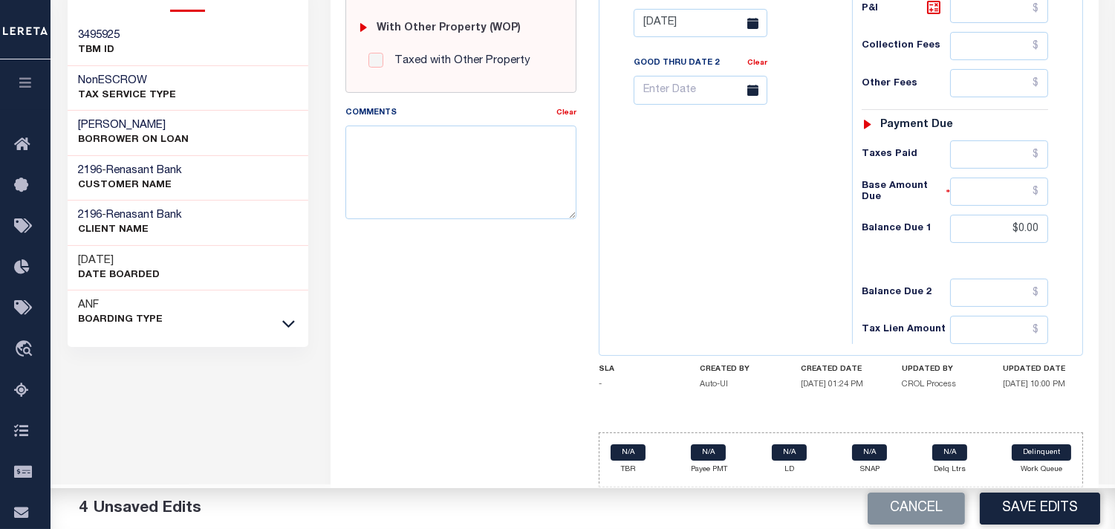
click at [780, 288] on div "Tax Bill No Multiple Payment Option Payment Plan Clear" at bounding box center [722, 16] width 238 height 656
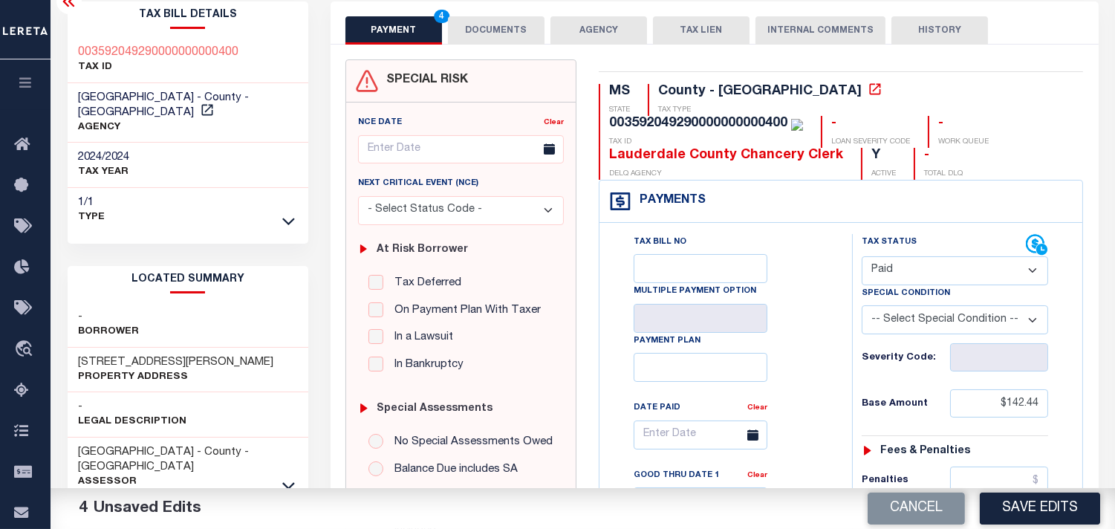
scroll to position [48, 0]
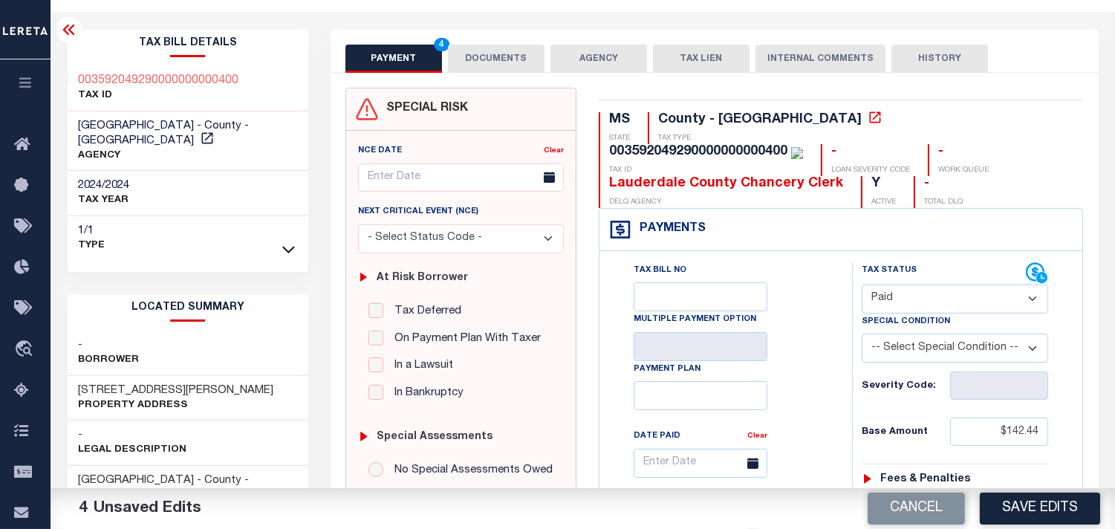
click at [486, 62] on button "DOCUMENTS" at bounding box center [496, 59] width 97 height 28
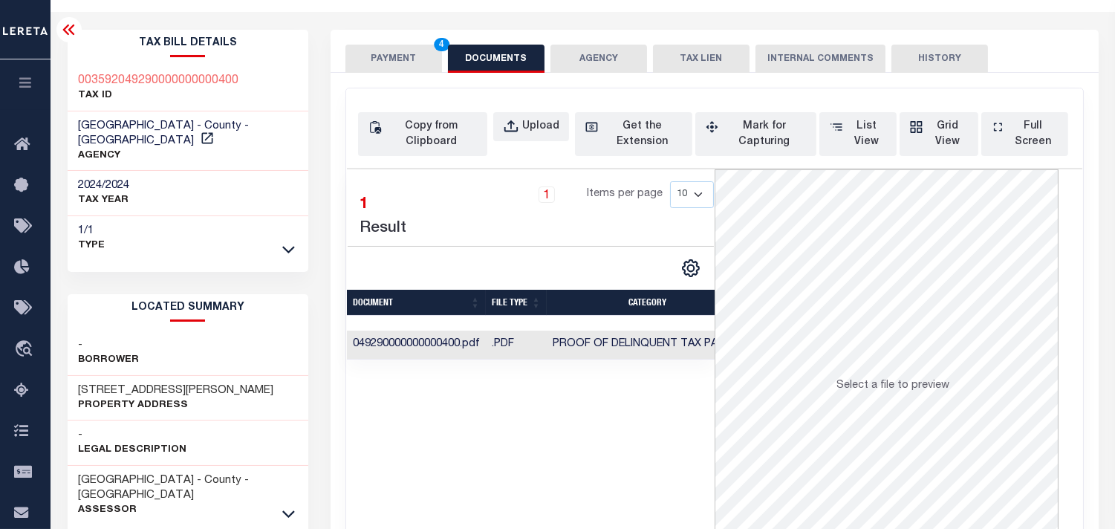
click at [413, 58] on button "PAYMENT 4" at bounding box center [393, 59] width 97 height 28
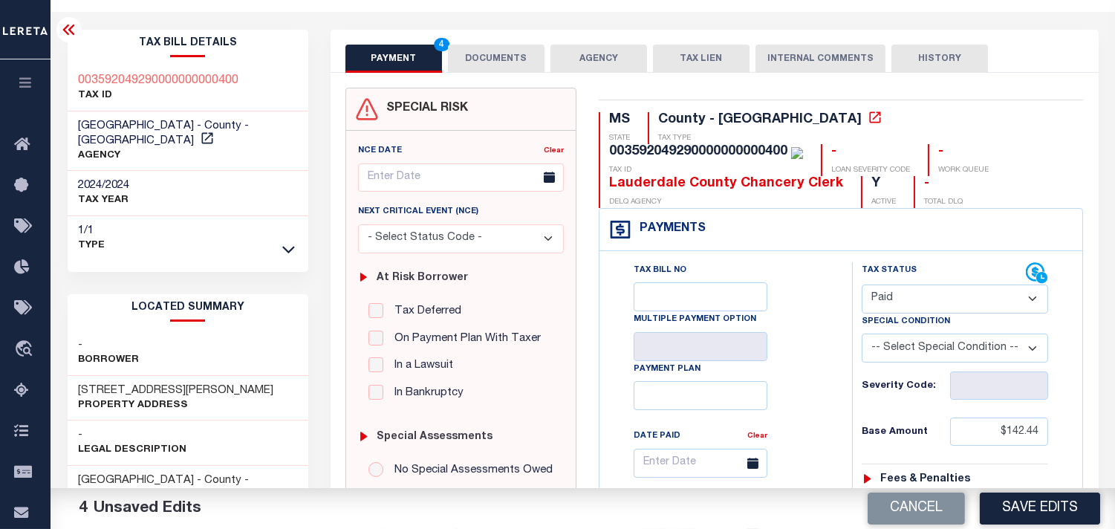
click at [774, 337] on div "Tax Bill No Multiple Payment Option Payment Plan Clear" at bounding box center [721, 470] width 215 height 417
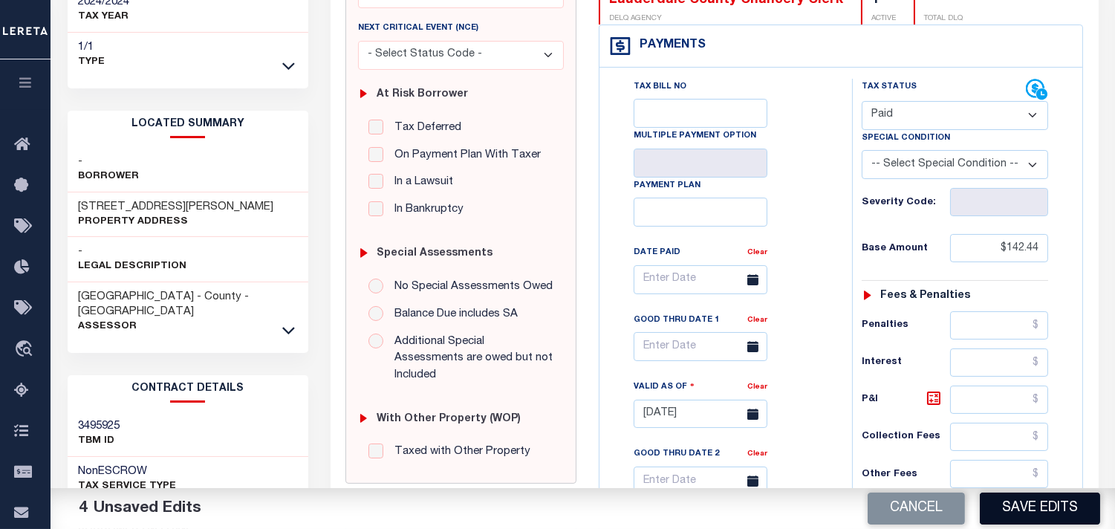
scroll to position [377, 0]
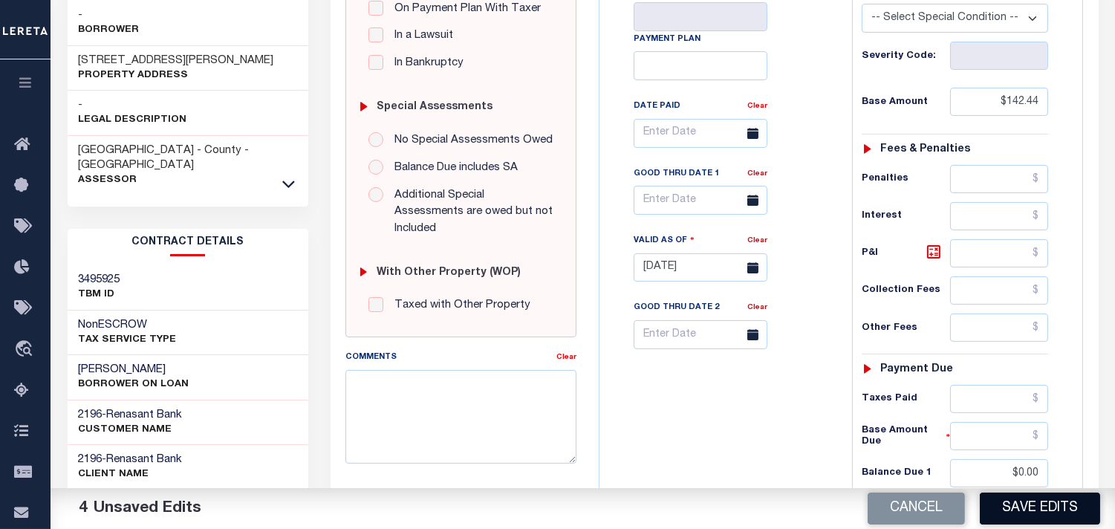
click at [1021, 509] on button "Save Edits" at bounding box center [1040, 509] width 120 height 32
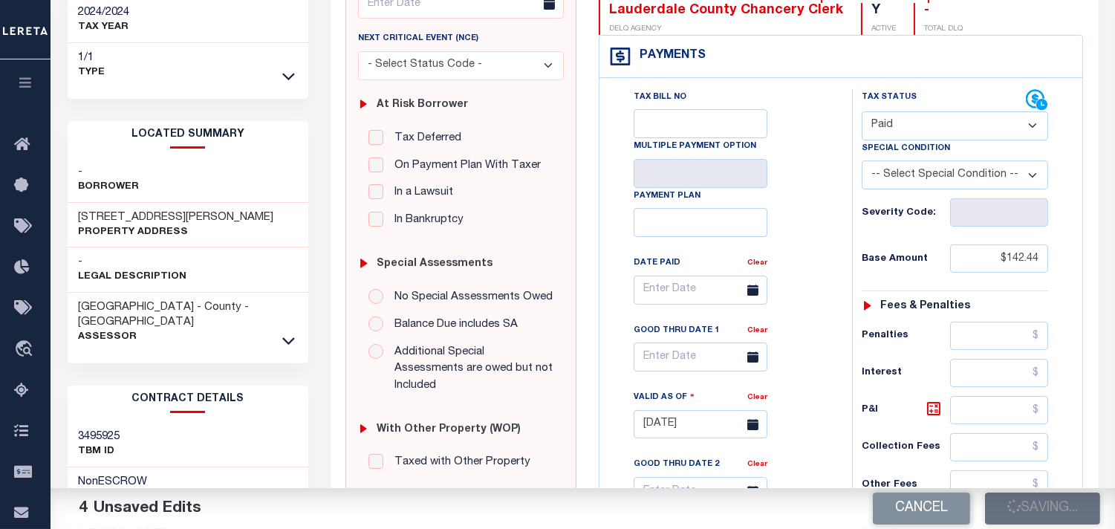
scroll to position [48, 0]
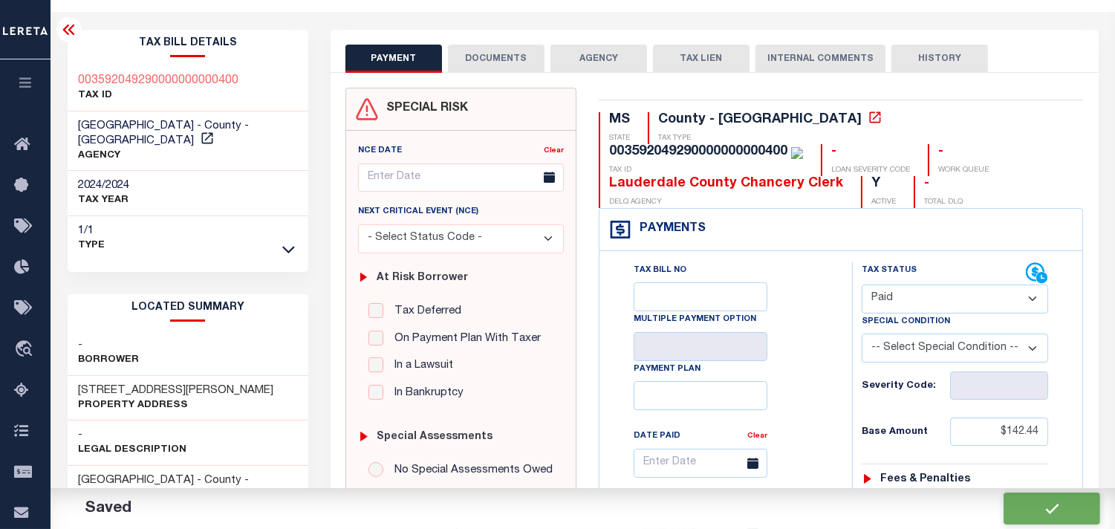
checkbox input "false"
type input "$142.44"
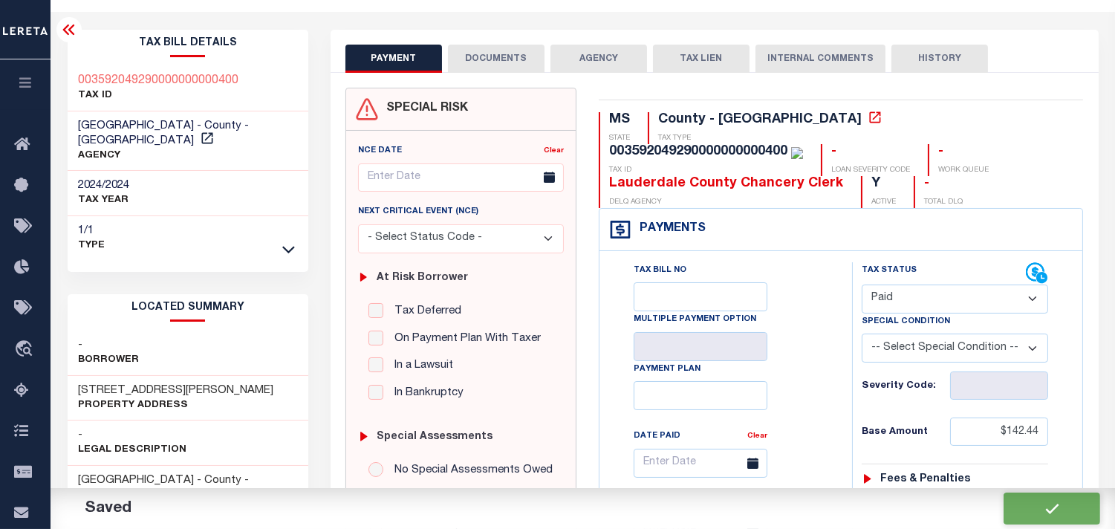
type input "$0"
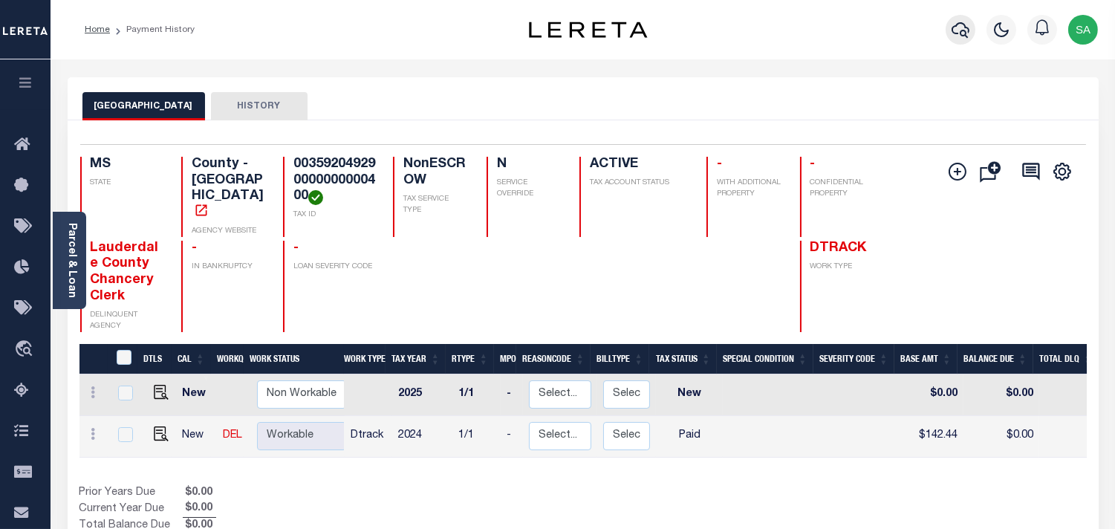
click at [955, 38] on icon "button" at bounding box center [961, 30] width 18 height 18
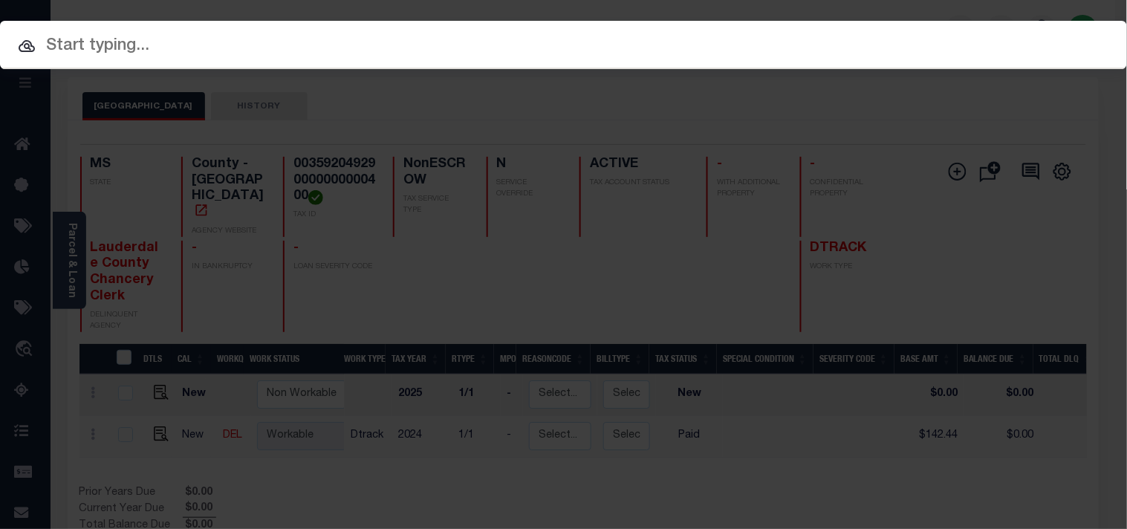
click at [888, 38] on div "Include Loans TBM Customers Borrowers Payments (Lender Non-Disb) Payments (Lend…" at bounding box center [563, 45] width 1127 height 48
paste input "660006727-00001"
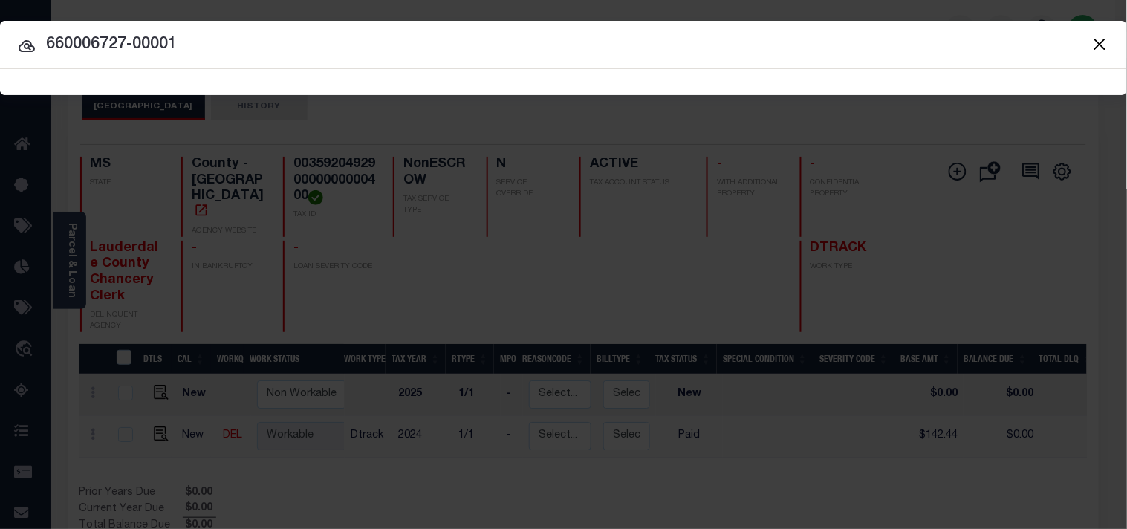
type input "660006727-00001"
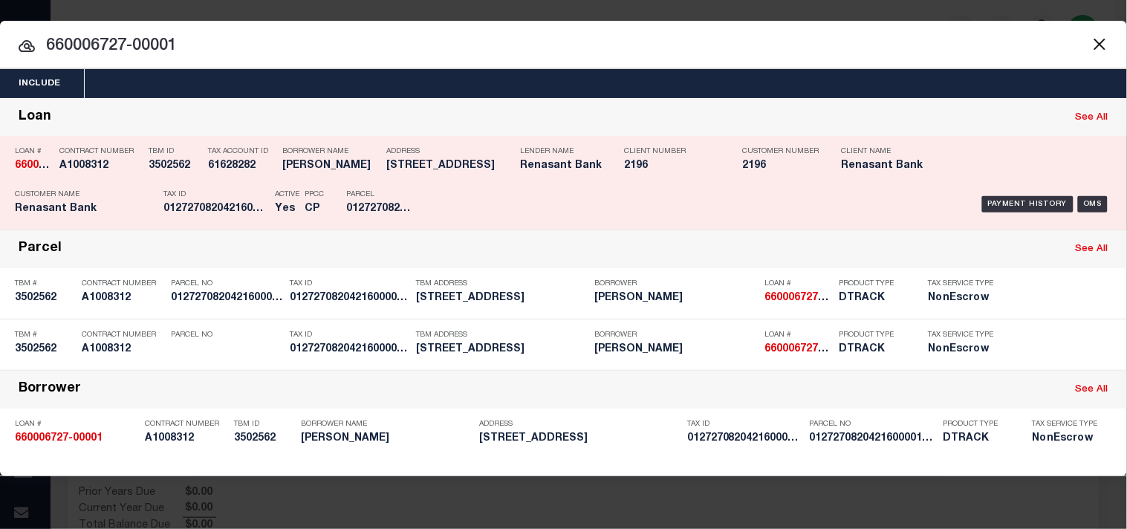
click at [452, 184] on div "Payment History OMS" at bounding box center [773, 204] width 677 height 43
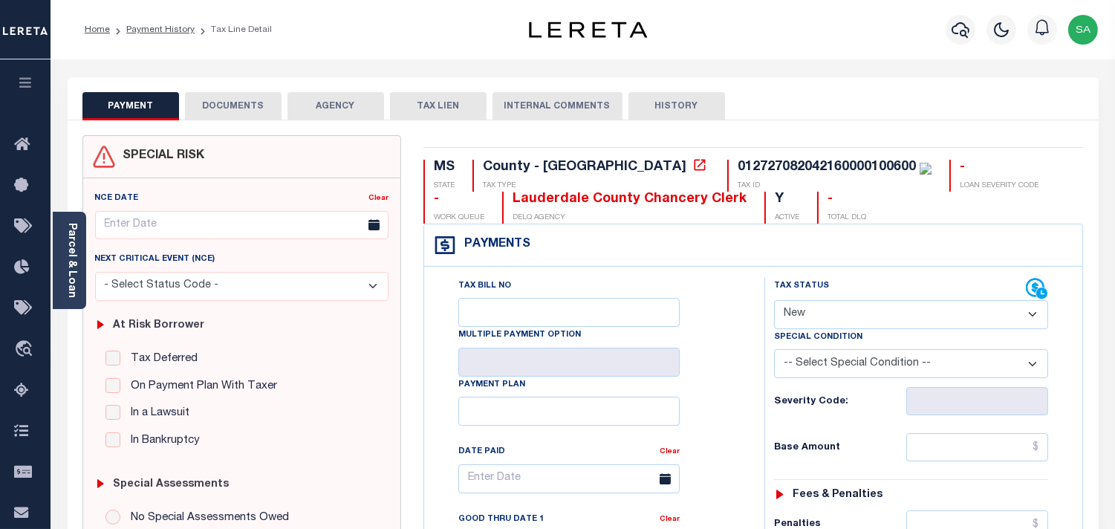
drag, startPoint x: 71, startPoint y: 249, endPoint x: 158, endPoint y: 249, distance: 86.9
click at [71, 249] on link "Parcel & Loan" at bounding box center [71, 260] width 10 height 75
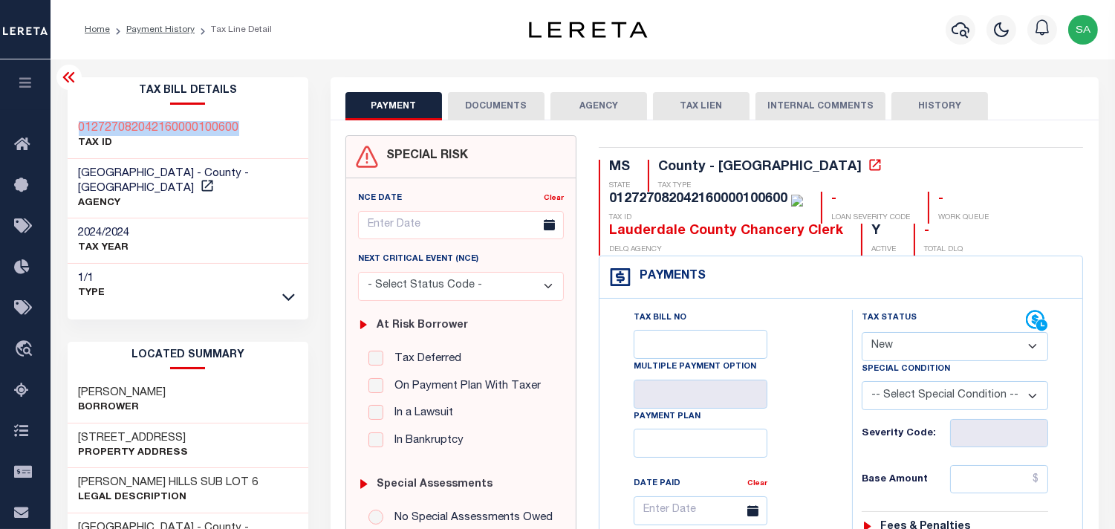
drag, startPoint x: 253, startPoint y: 123, endPoint x: 77, endPoint y: 127, distance: 175.4
click at [77, 127] on div "012727082042160000100600 TAX ID" at bounding box center [188, 136] width 241 height 45
click at [915, 351] on select "- Select Status Code - Open Due/Unpaid Paid Incomplete No Tax Due Internal Refu…" at bounding box center [955, 346] width 186 height 29
select select "PYD"
click at [862, 333] on select "- Select Status Code - Open Due/Unpaid Paid Incomplete No Tax Due Internal Refu…" at bounding box center [955, 346] width 186 height 29
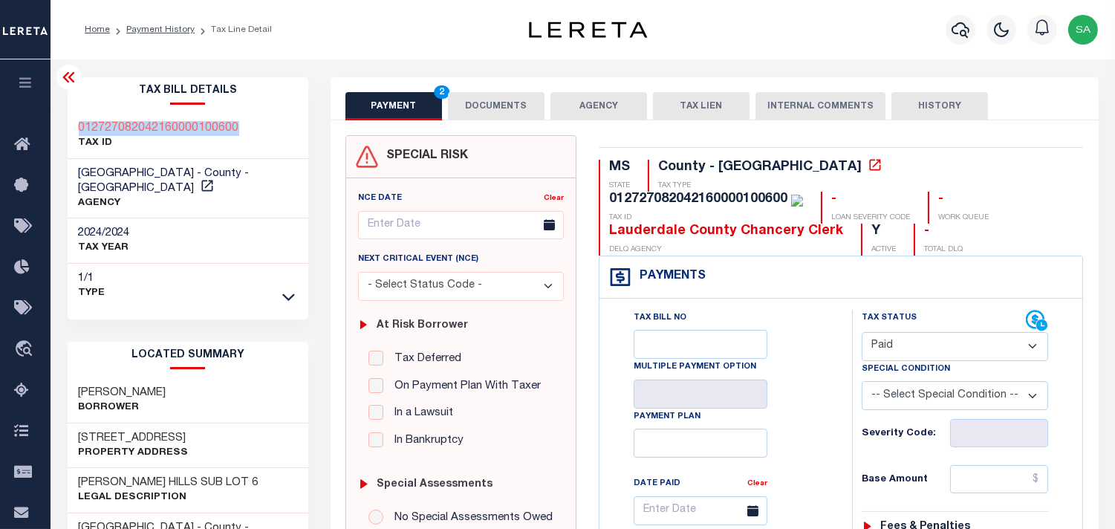
type input "[DATE]"
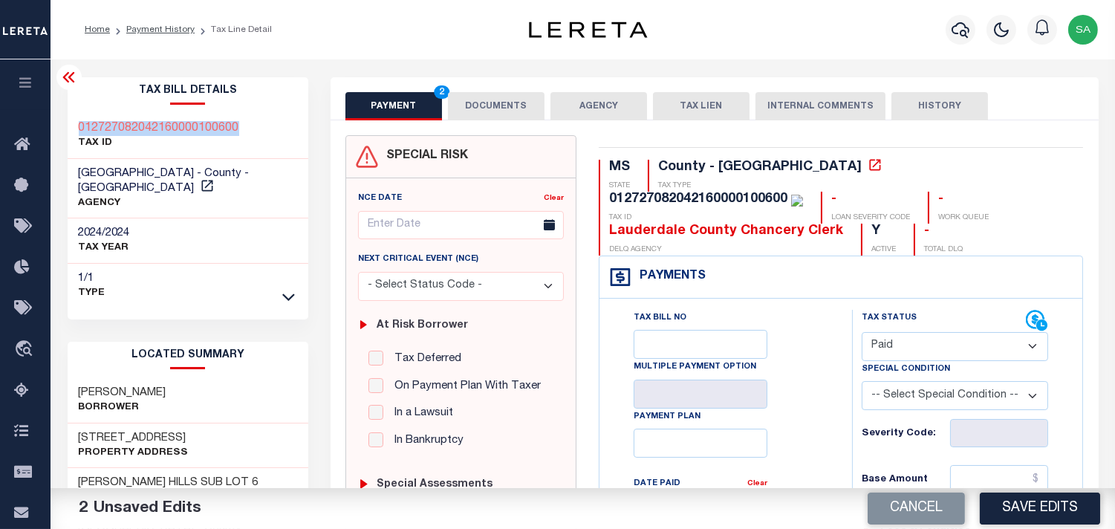
click at [892, 343] on select "- Select Status Code - Open Due/Unpaid Paid Incomplete No Tax Due Internal Refu…" at bounding box center [955, 346] width 186 height 29
click at [507, 110] on button "DOCUMENTS" at bounding box center [496, 106] width 97 height 28
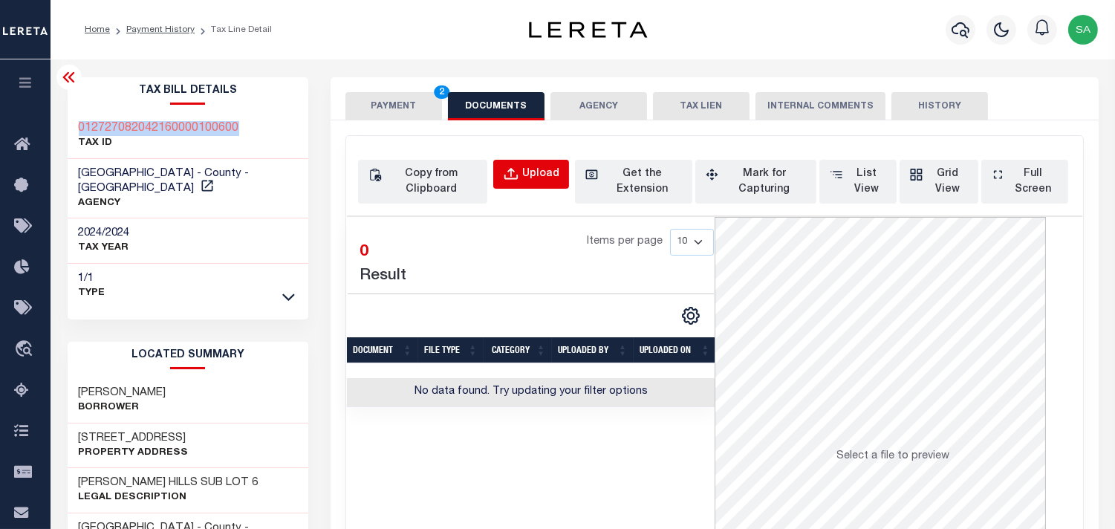
click at [545, 169] on div "Upload" at bounding box center [540, 174] width 37 height 16
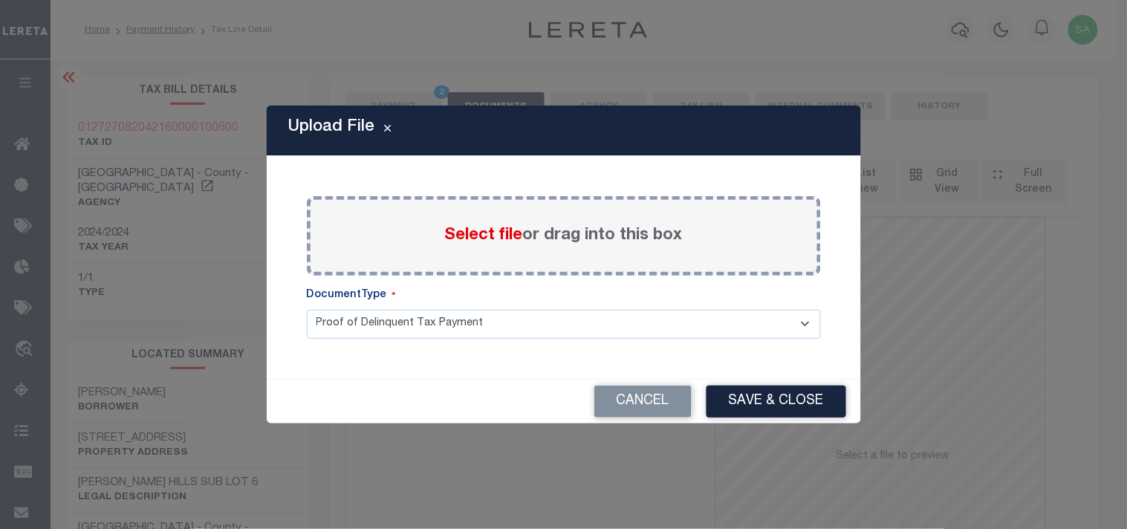
click at [506, 238] on span "Select file" at bounding box center [484, 235] width 78 height 16
click at [0, 0] on input "Select file or drag into this box" at bounding box center [0, 0] width 0 height 0
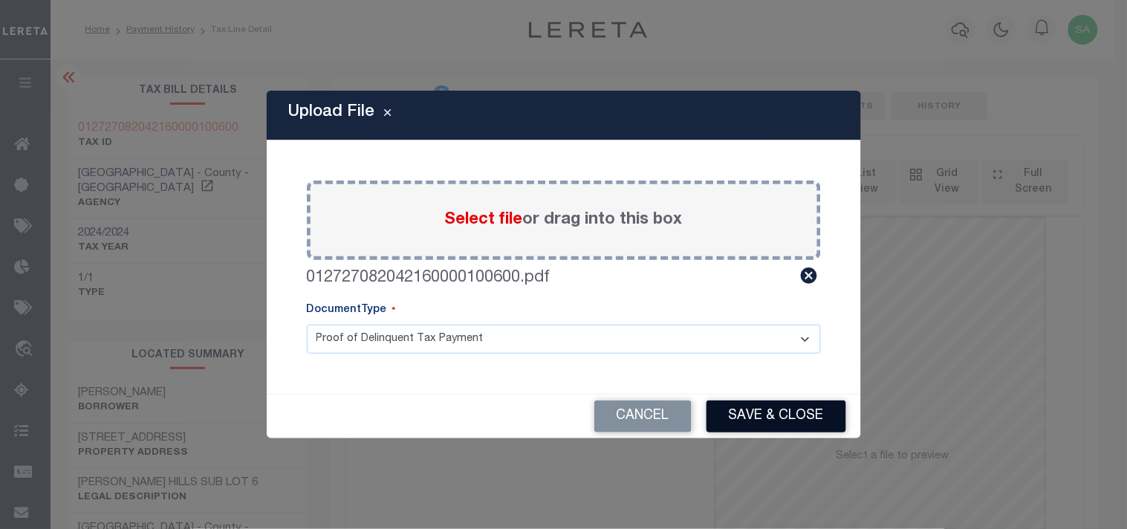
click at [738, 411] on button "Save & Close" at bounding box center [777, 416] width 140 height 32
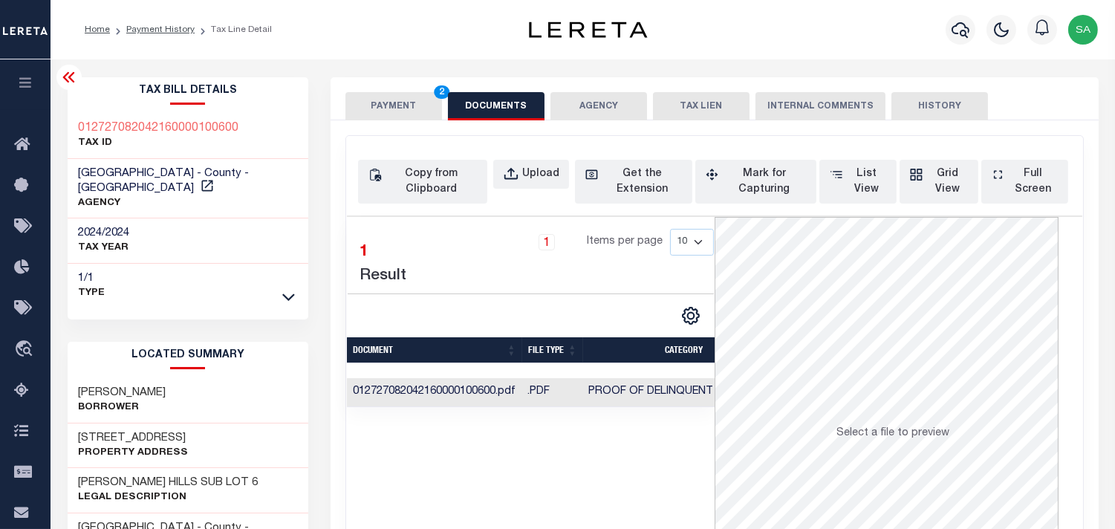
click at [351, 92] on button "PAYMENT 2" at bounding box center [393, 106] width 97 height 28
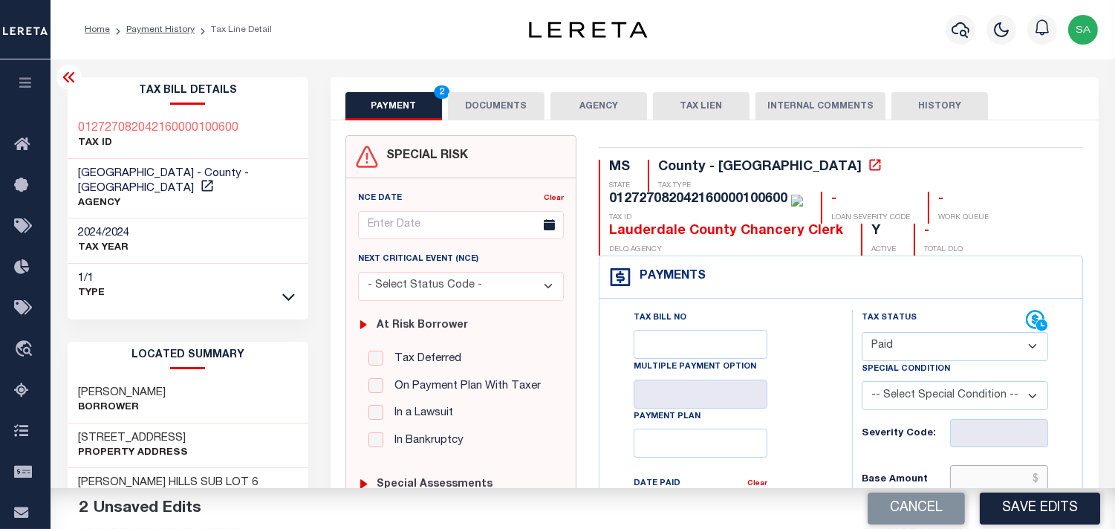
click at [979, 476] on input "text" at bounding box center [999, 479] width 98 height 28
paste input "2443.04"
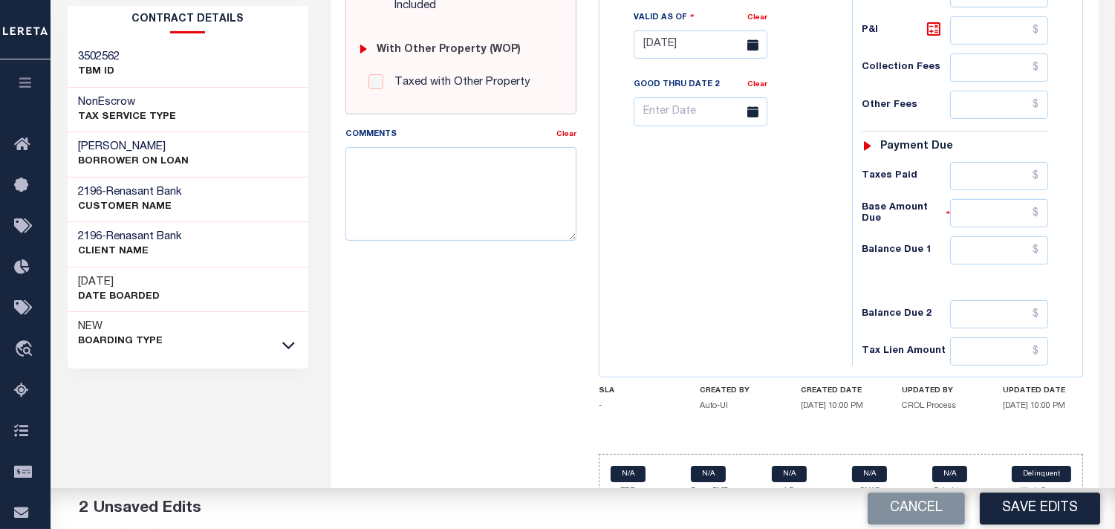
scroll to position [626, 0]
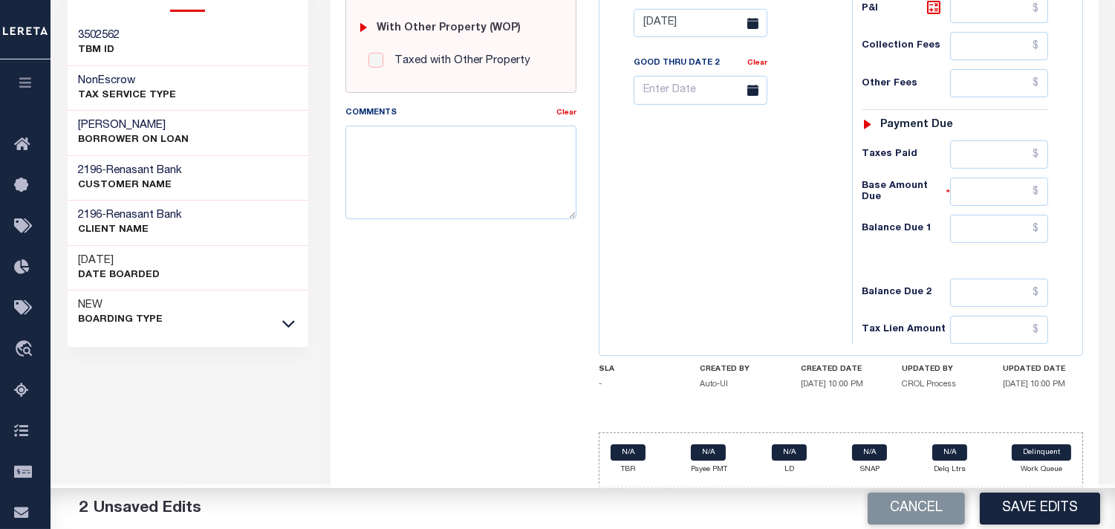
type input "$2,443.04"
click at [998, 231] on input "text" at bounding box center [999, 229] width 98 height 28
type input "$0.00"
click at [707, 232] on div "Tax Bill No Multiple Payment Option Payment Plan Clear" at bounding box center [722, 16] width 238 height 656
drag, startPoint x: 1004, startPoint y: 147, endPoint x: 880, endPoint y: 168, distance: 125.1
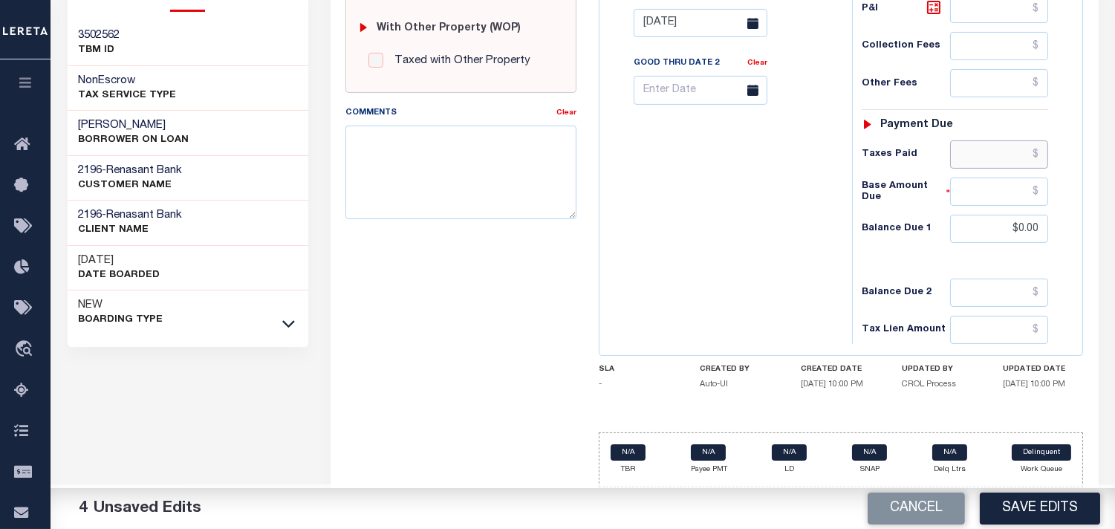
click at [1004, 147] on input "text" at bounding box center [999, 154] width 98 height 28
paste input "2443.04"
type input "$2,443.04"
drag, startPoint x: 805, startPoint y: 194, endPoint x: 799, endPoint y: 202, distance: 10.1
click at [805, 194] on div "Tax Bill No Multiple Payment Option Payment Plan Clear" at bounding box center [722, 16] width 238 height 656
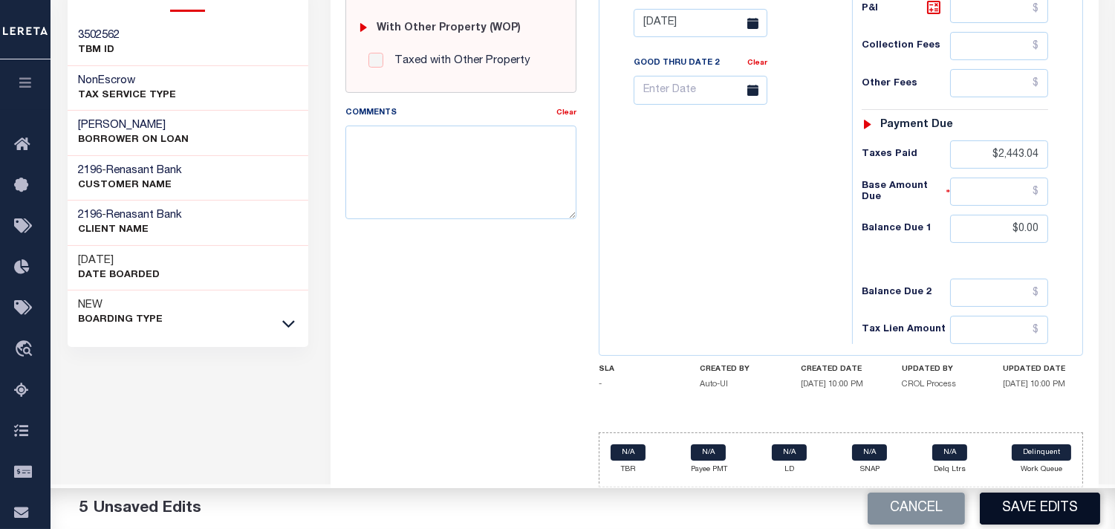
click at [1019, 516] on button "Save Edits" at bounding box center [1040, 509] width 120 height 32
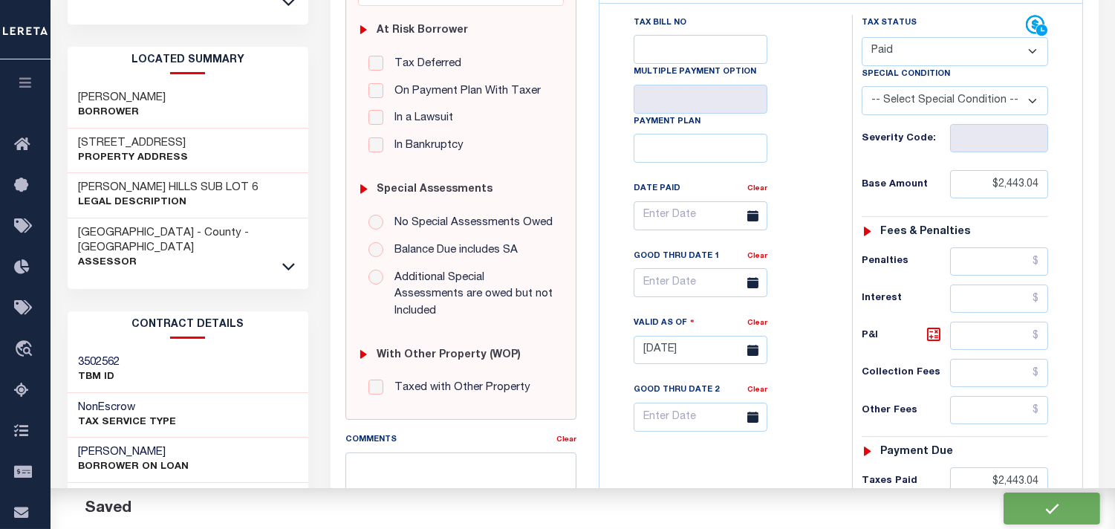
checkbox input "false"
type input "$2,443.04"
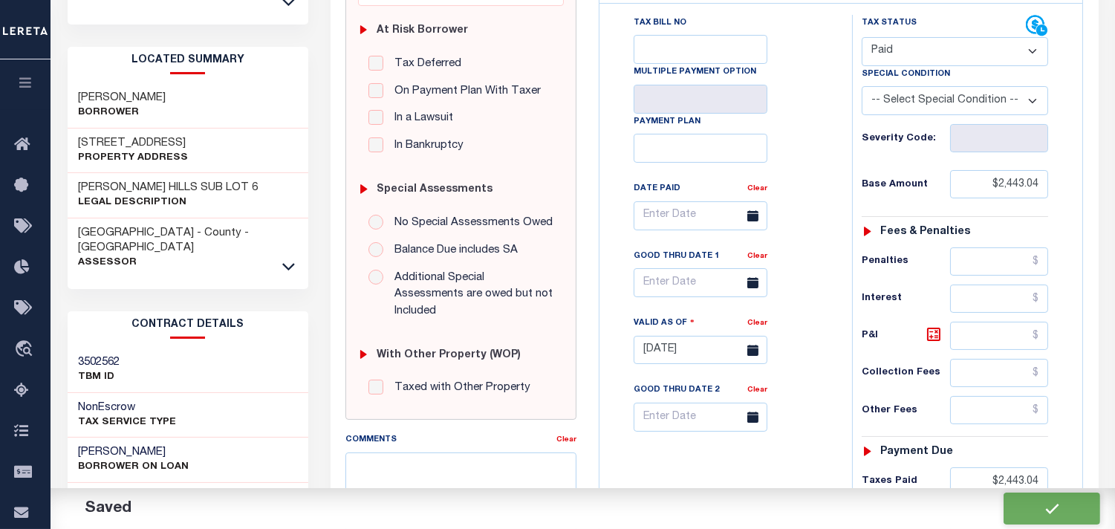
type input "$2,443.04"
type input "$0"
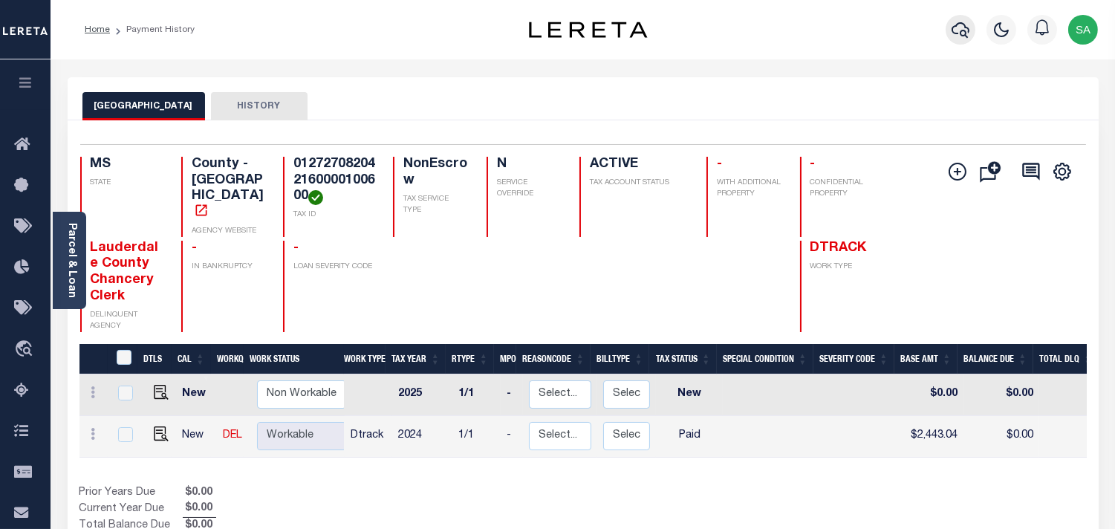
click at [966, 34] on icon "button" at bounding box center [961, 30] width 18 height 16
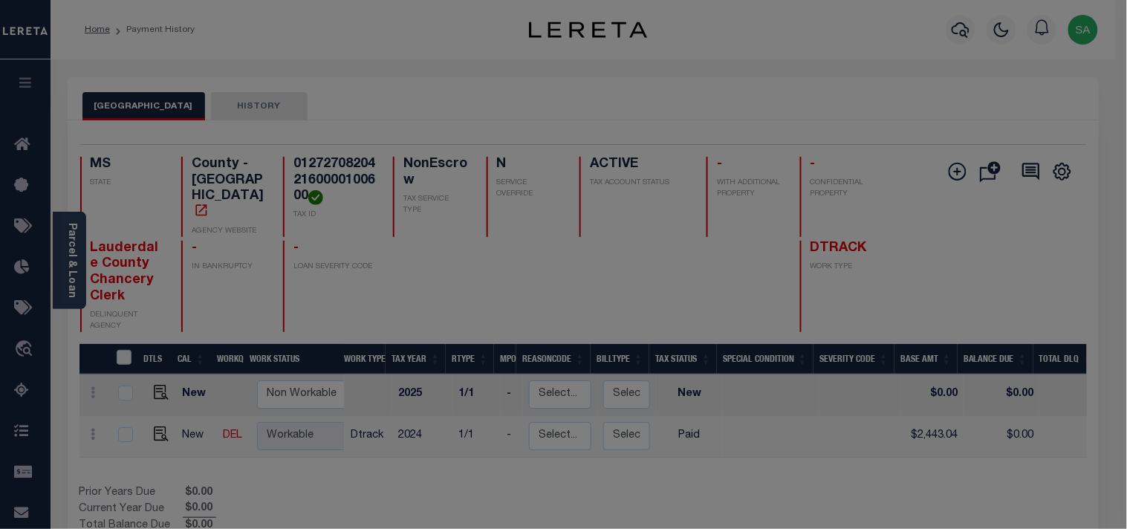
click at [0, 0] on div "Include Loans TBM Customers Borrowers Payments (Lender Non-Disb) Payments (Lend…" at bounding box center [0, 0] width 0 height 0
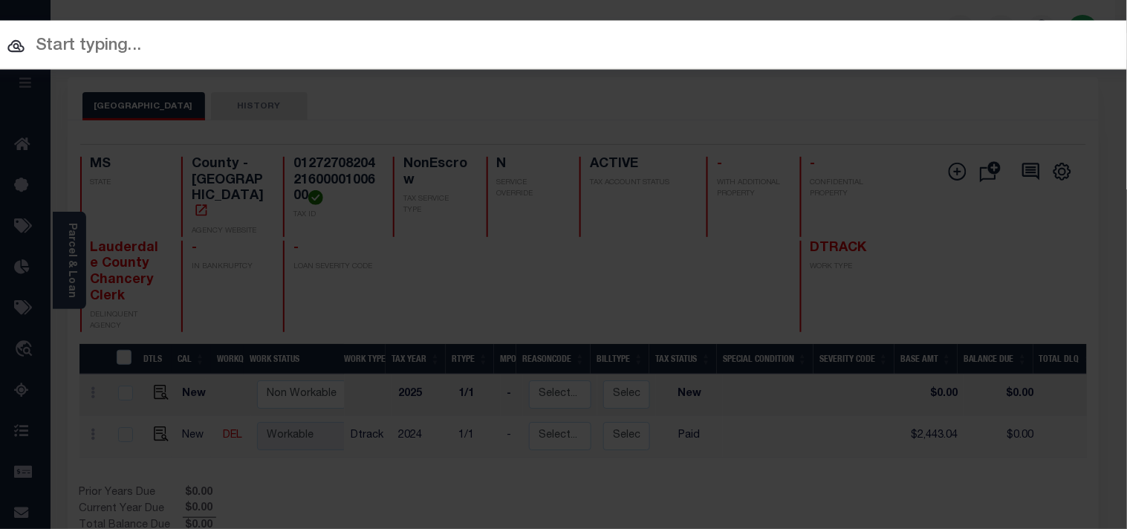
paste input "1040009948"
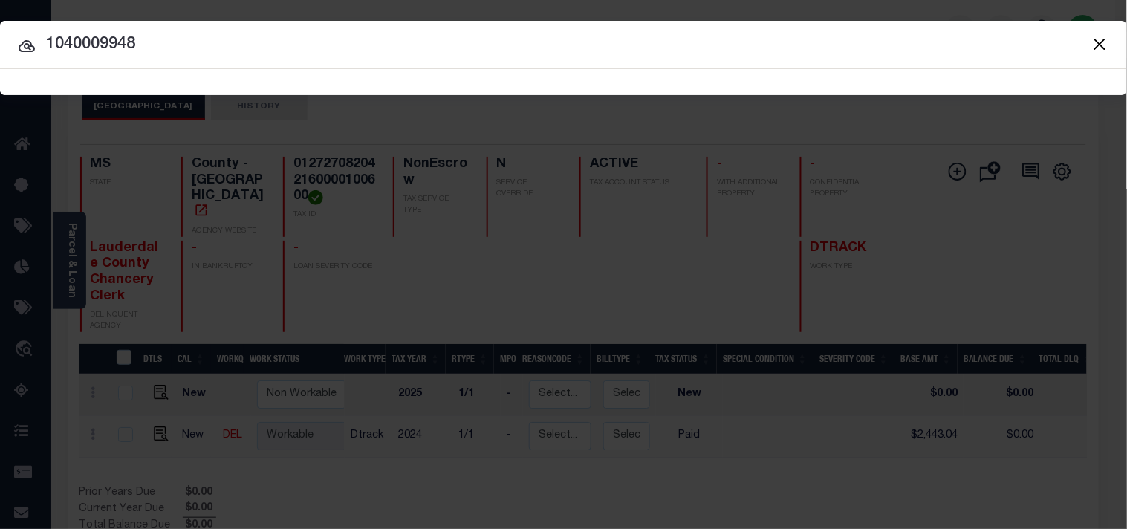
type input "1040009948"
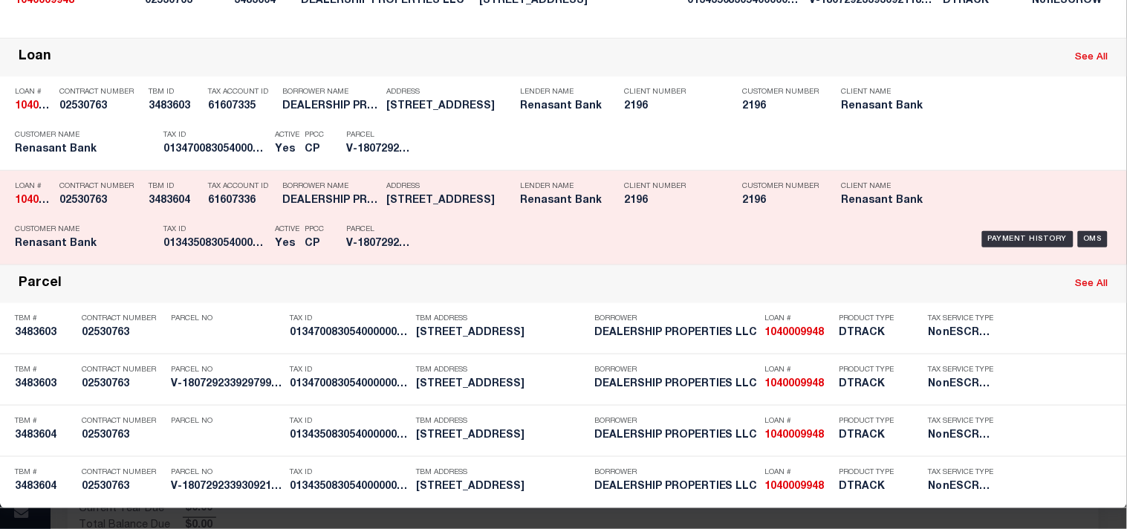
scroll to position [247, 0]
click at [232, 250] on h5 "013435083054000000001000" at bounding box center [215, 244] width 104 height 13
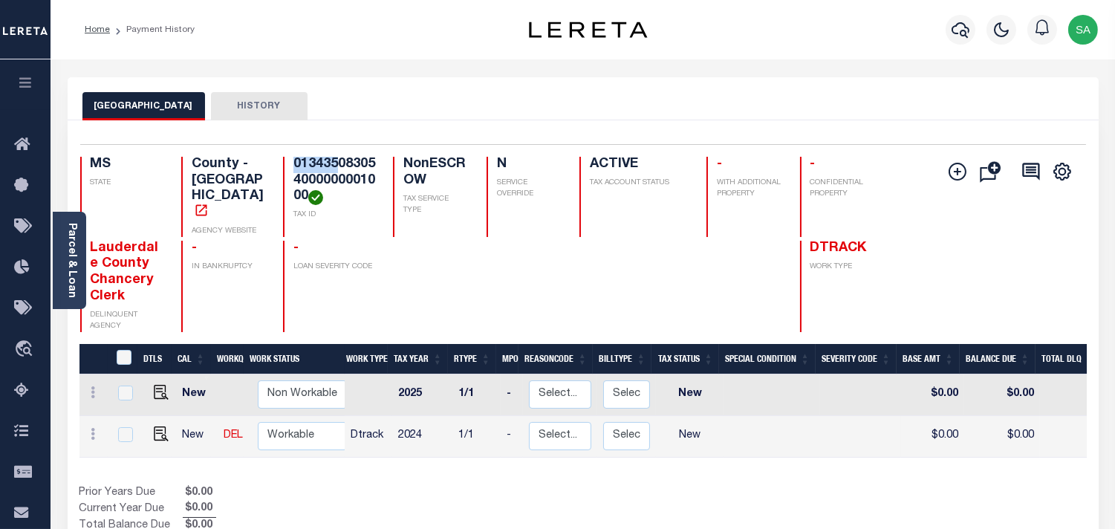
drag, startPoint x: 334, startPoint y: 164, endPoint x: 295, endPoint y: 163, distance: 39.4
click at [295, 163] on h4 "013435083054000000001000" at bounding box center [334, 181] width 82 height 48
copy h4 "013435"
click at [342, 168] on h4 "013435083054000000001000" at bounding box center [334, 181] width 82 height 48
drag, startPoint x: 339, startPoint y: 166, endPoint x: 312, endPoint y: 189, distance: 35.3
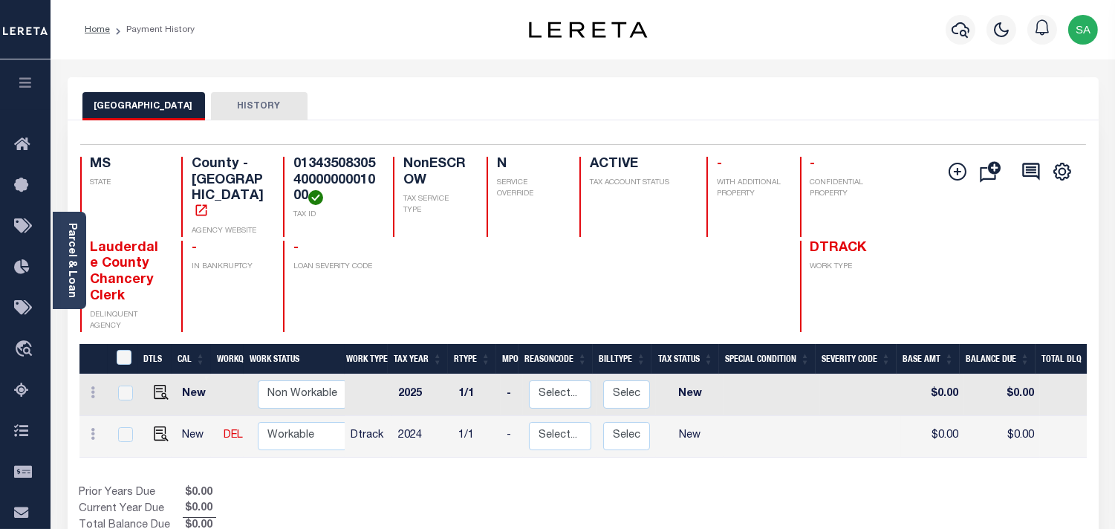
click at [312, 189] on h4 "013435083054000000001000" at bounding box center [334, 181] width 82 height 48
copy h4 "083054000000001000"
click at [154, 427] on img "" at bounding box center [161, 433] width 15 height 15
checkbox input "true"
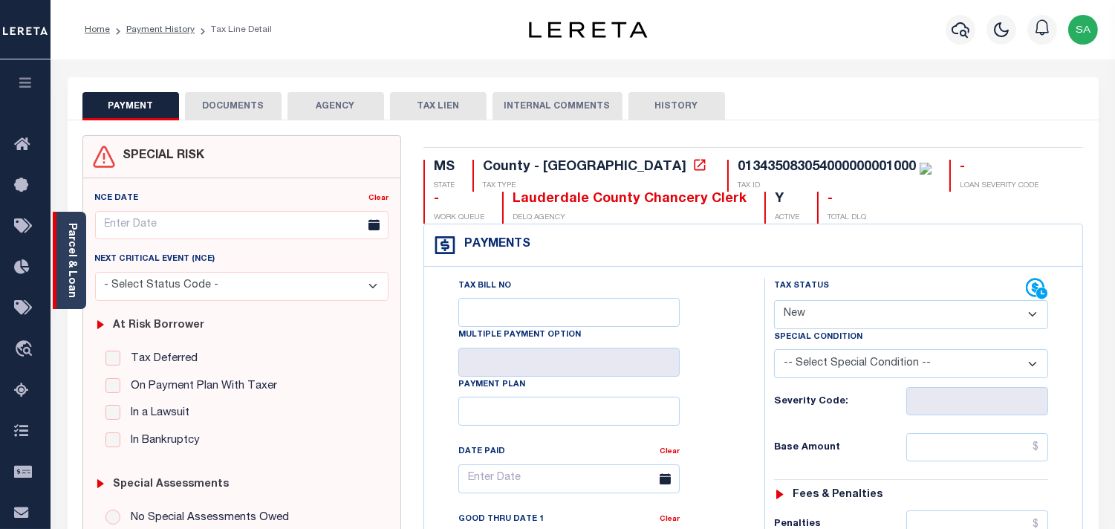
click at [76, 268] on link "Parcel & Loan" at bounding box center [71, 260] width 10 height 75
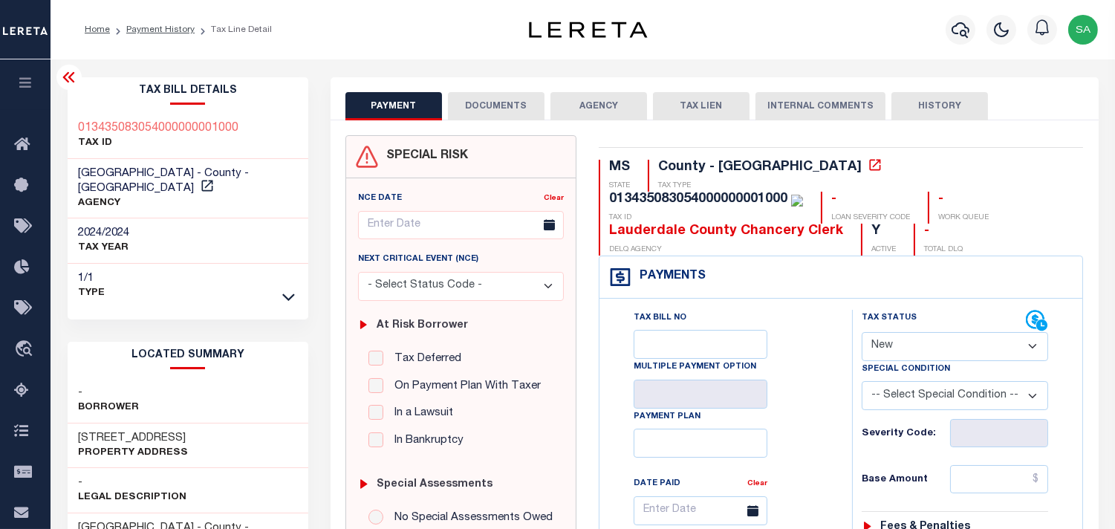
click at [918, 320] on div "Tax Status Status" at bounding box center [944, 321] width 164 height 22
drag, startPoint x: 903, startPoint y: 335, endPoint x: 903, endPoint y: 353, distance: 17.8
click at [903, 347] on select "- Select Status Code - Open Due/Unpaid Paid Incomplete No Tax Due Internal Refu…" at bounding box center [955, 346] width 186 height 29
select select "PYD"
click at [862, 333] on select "- Select Status Code - Open Due/Unpaid Paid Incomplete No Tax Due Internal Refu…" at bounding box center [955, 346] width 186 height 29
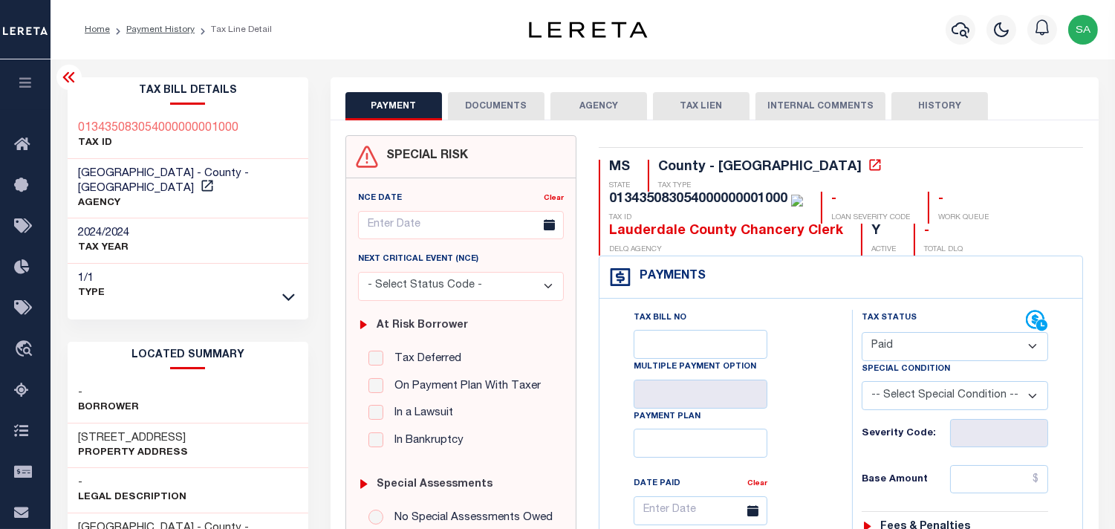
type input "[DATE]"
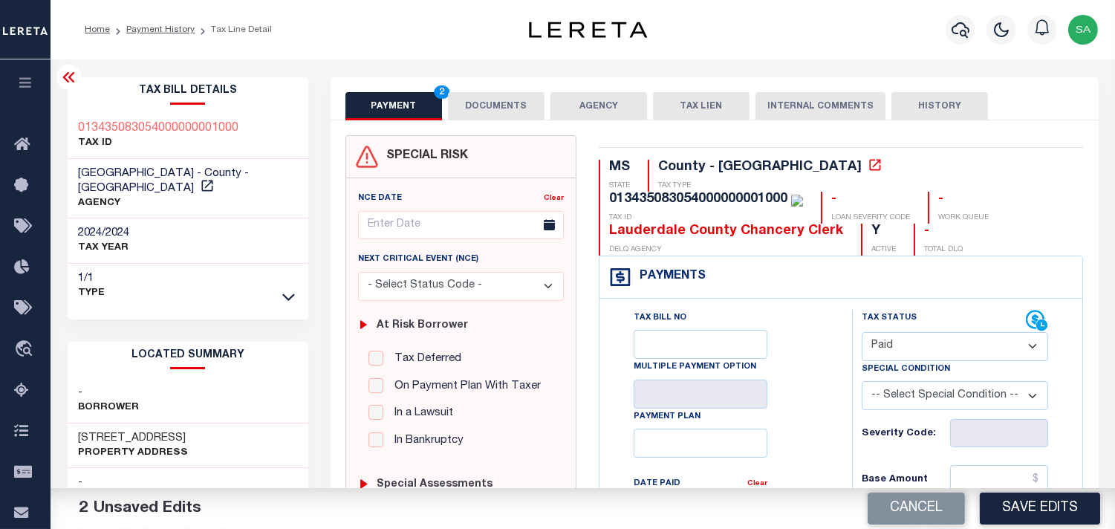
drag, startPoint x: 504, startPoint y: 109, endPoint x: 513, endPoint y: 119, distance: 13.1
click at [504, 109] on button "DOCUMENTS" at bounding box center [496, 106] width 97 height 28
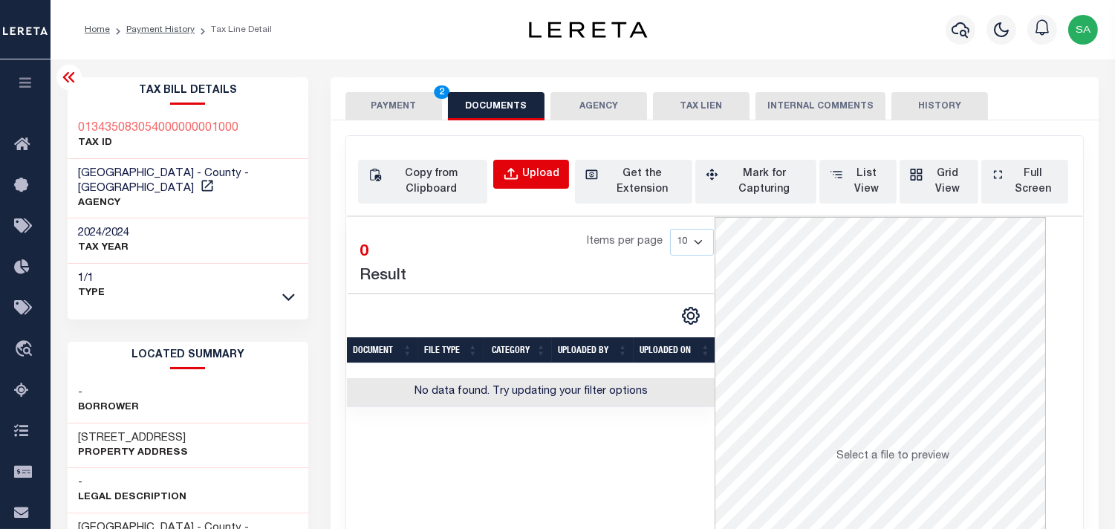
click at [537, 183] on button "Upload" at bounding box center [531, 174] width 76 height 29
select select "POP"
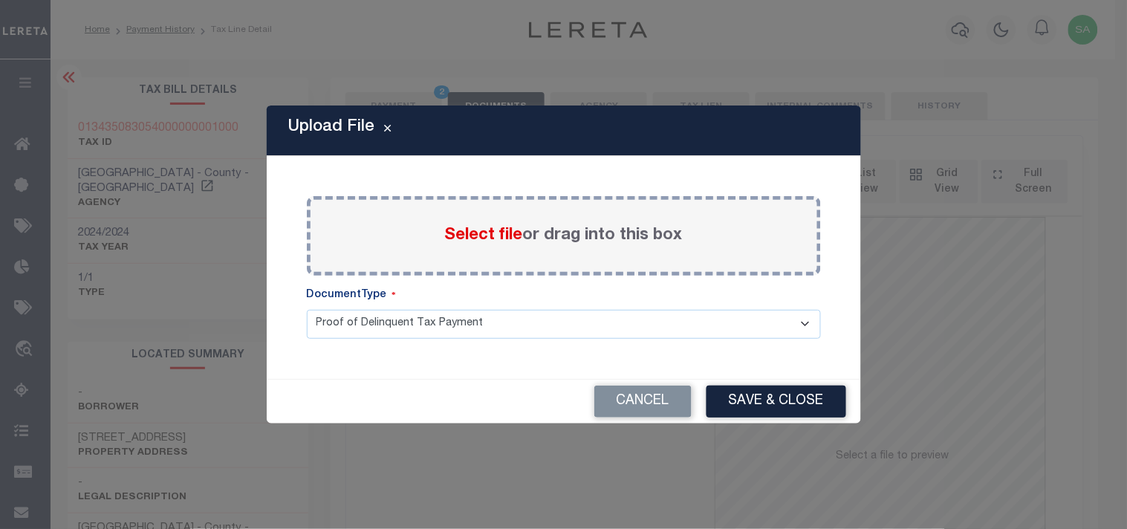
click at [493, 236] on span "Select file" at bounding box center [484, 235] width 78 height 16
click at [0, 0] on input "Select file or drag into this box" at bounding box center [0, 0] width 0 height 0
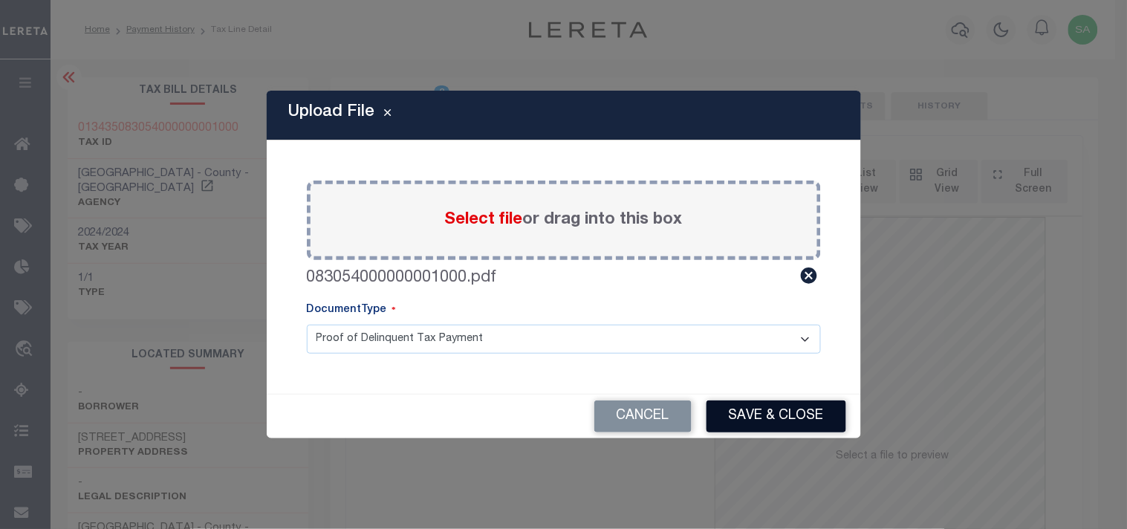
click at [767, 421] on button "Save & Close" at bounding box center [777, 416] width 140 height 32
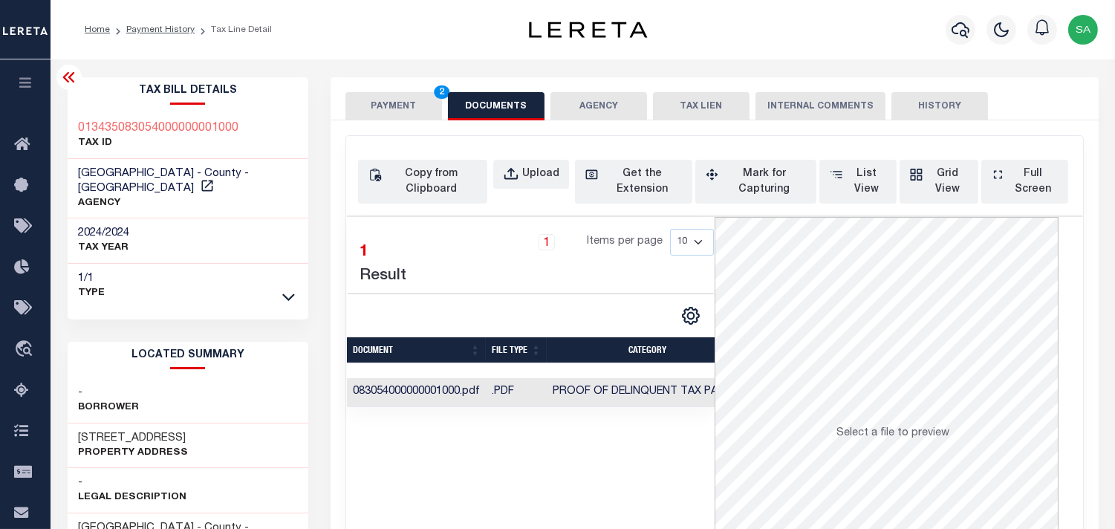
click at [417, 113] on button "PAYMENT 2" at bounding box center [393, 106] width 97 height 28
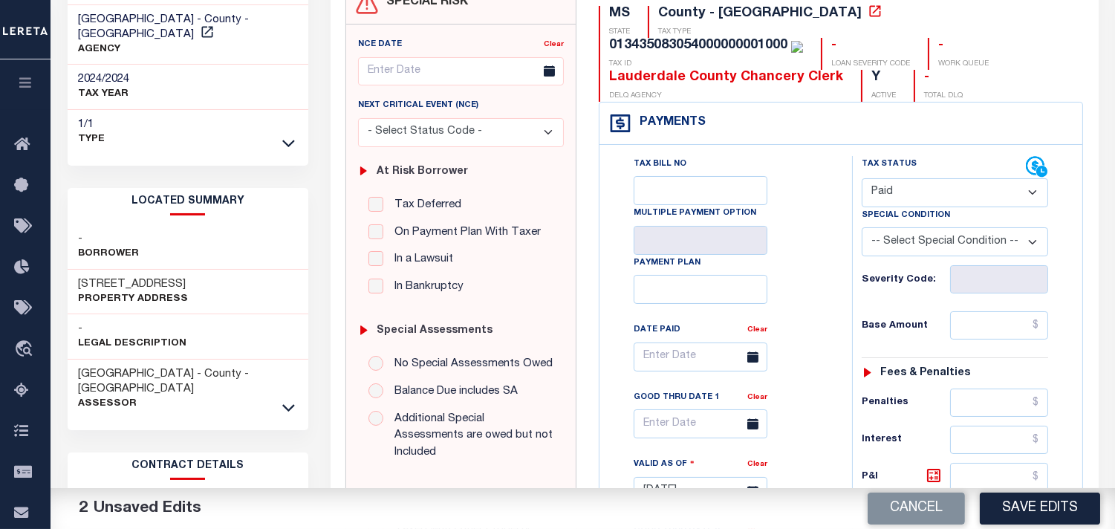
scroll to position [165, 0]
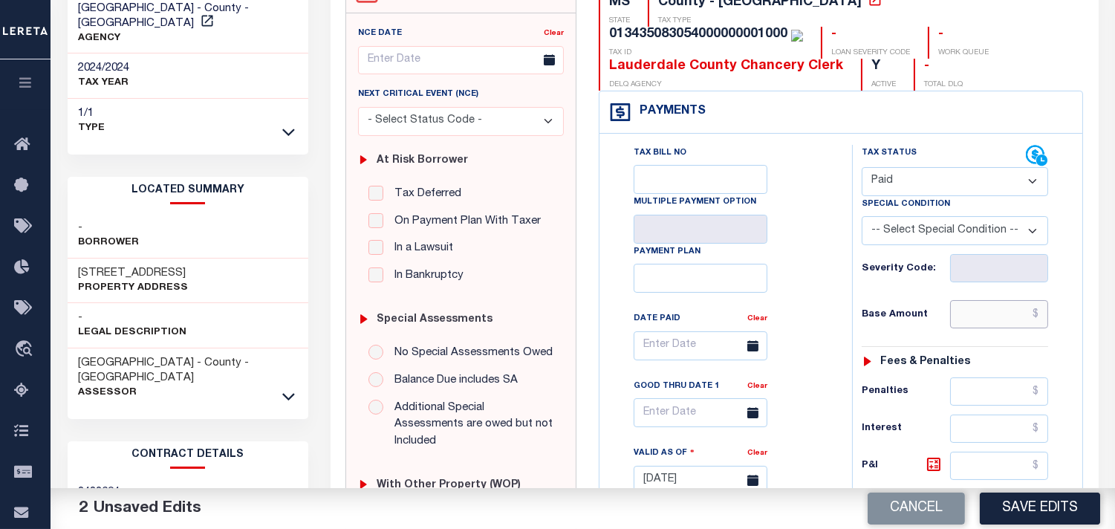
drag, startPoint x: 981, startPoint y: 327, endPoint x: 970, endPoint y: 325, distance: 10.6
click at [981, 327] on input "text" at bounding box center [999, 314] width 98 height 28
paste input "36934.51"
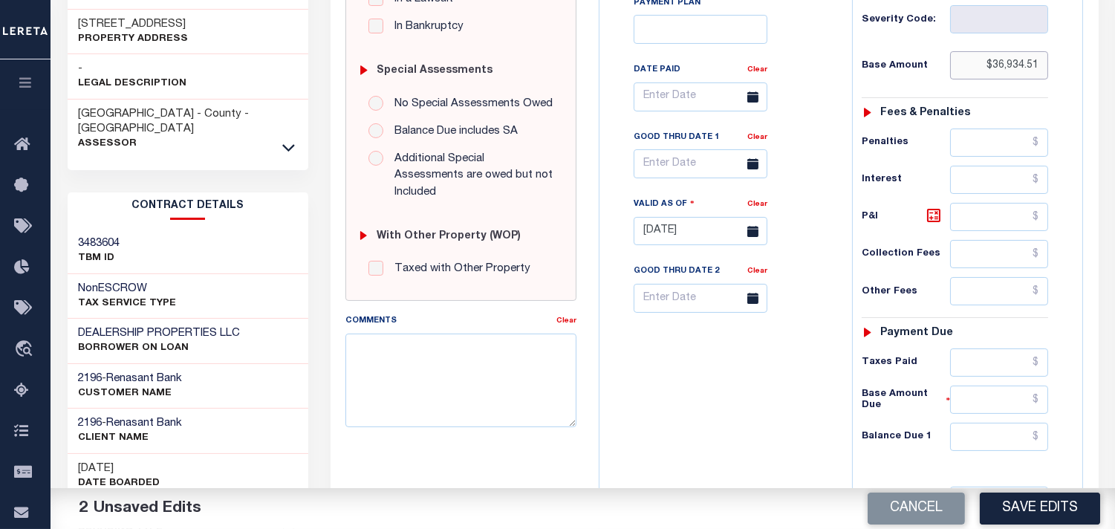
scroll to position [626, 0]
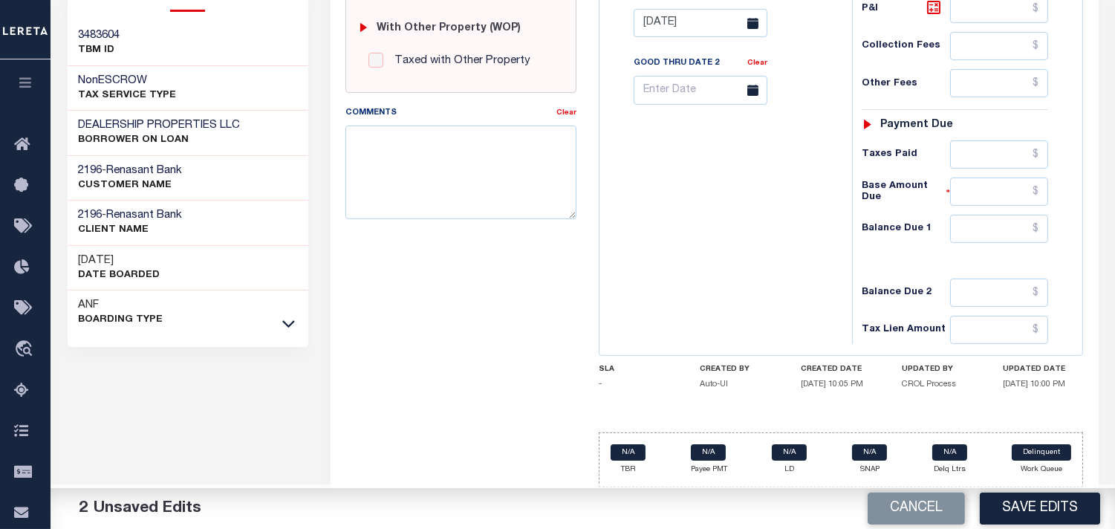
type input "$36,934.51"
click at [1010, 236] on input "text" at bounding box center [999, 229] width 98 height 28
type input "$0.00"
drag, startPoint x: 791, startPoint y: 205, endPoint x: 897, endPoint y: 357, distance: 185.7
click at [790, 205] on div "Tax Bill No Multiple Payment Option Payment Plan Clear" at bounding box center [722, 16] width 238 height 656
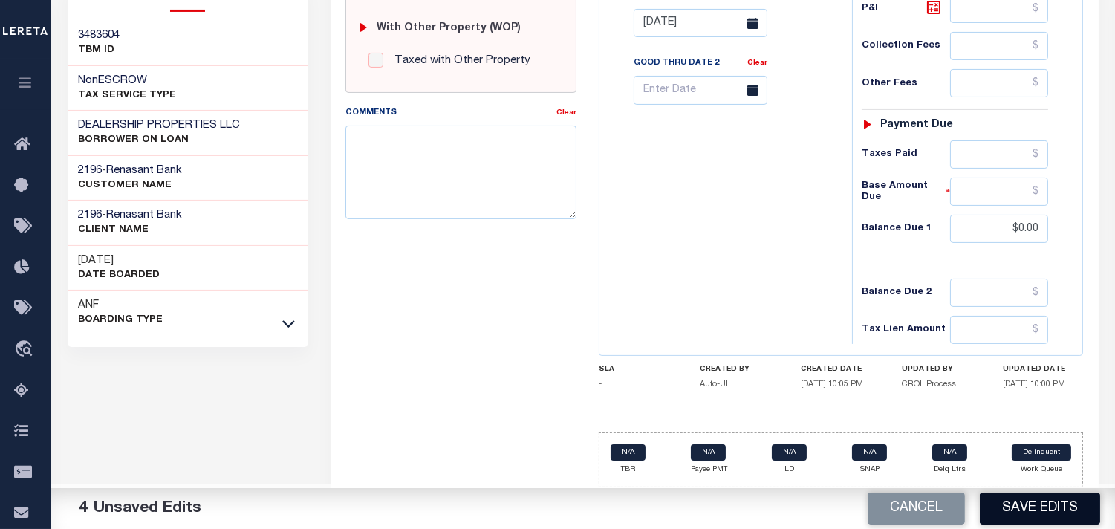
click at [1021, 491] on div "Cancel Save Edits" at bounding box center [849, 509] width 533 height 42
click at [1035, 517] on button "Save Edits" at bounding box center [1040, 509] width 120 height 32
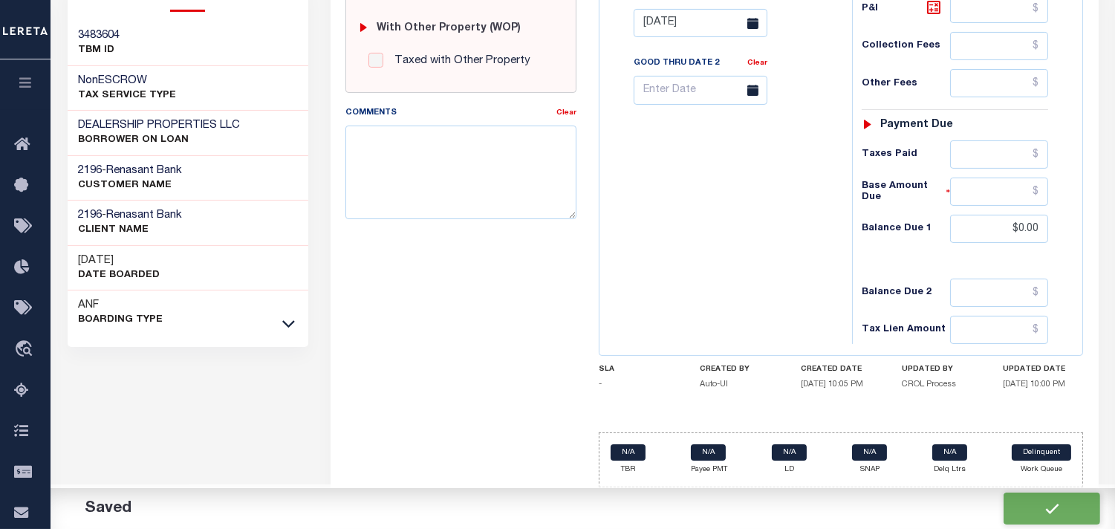
checkbox input "false"
type input "$36,934.51"
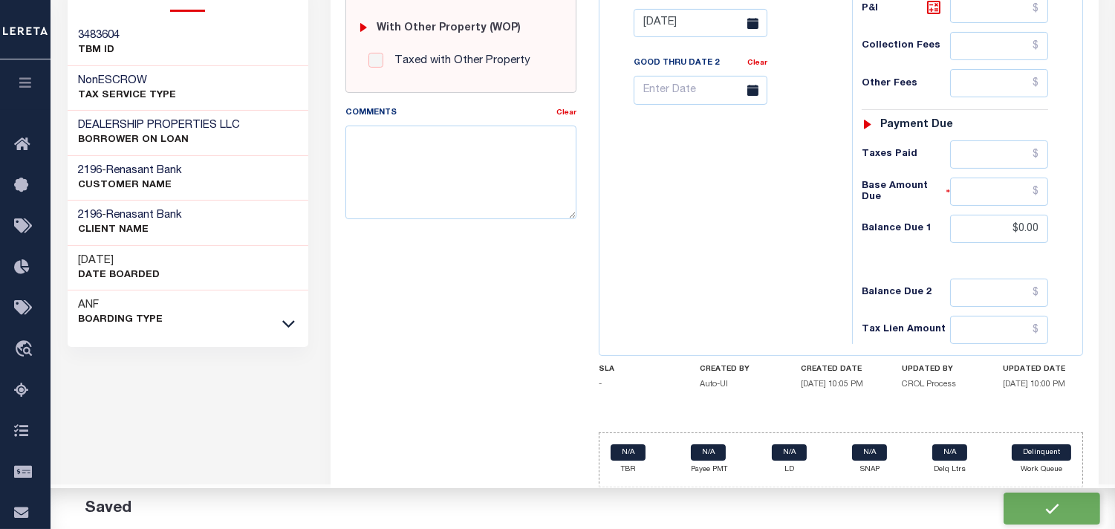
type input "$0"
